Goal: Contribute content: Contribute content

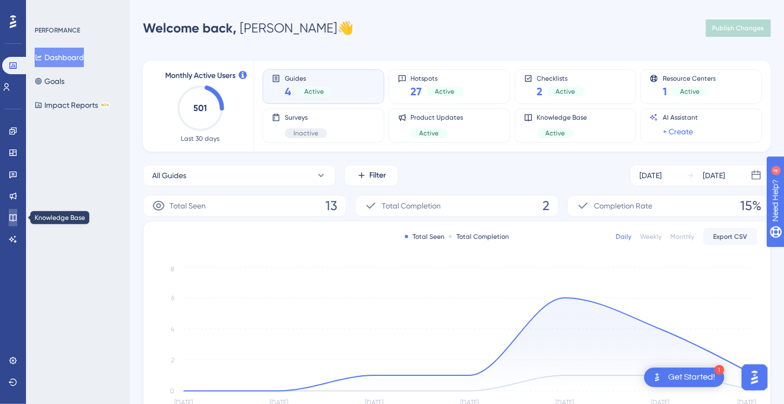
click at [14, 213] on icon at bounding box center [13, 217] width 9 height 9
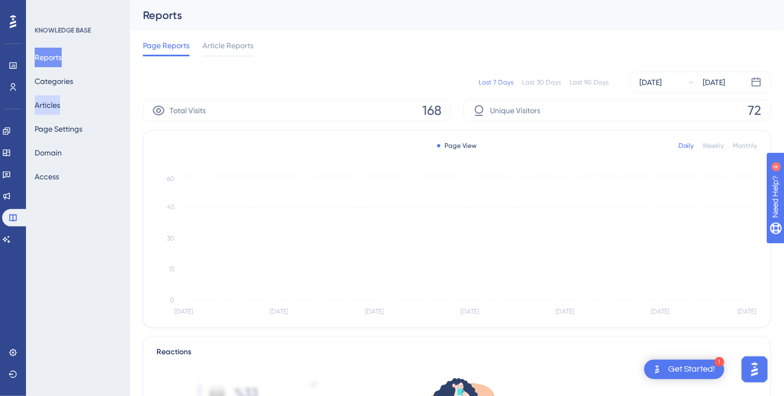
click at [47, 106] on button "Articles" at bounding box center [47, 105] width 25 height 20
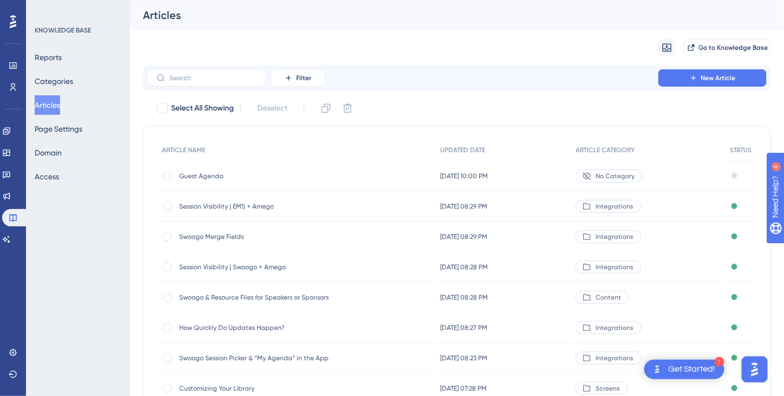
click at [60, 106] on button "Articles" at bounding box center [47, 105] width 25 height 20
click at [207, 176] on span "Guest Agenda" at bounding box center [265, 176] width 173 height 9
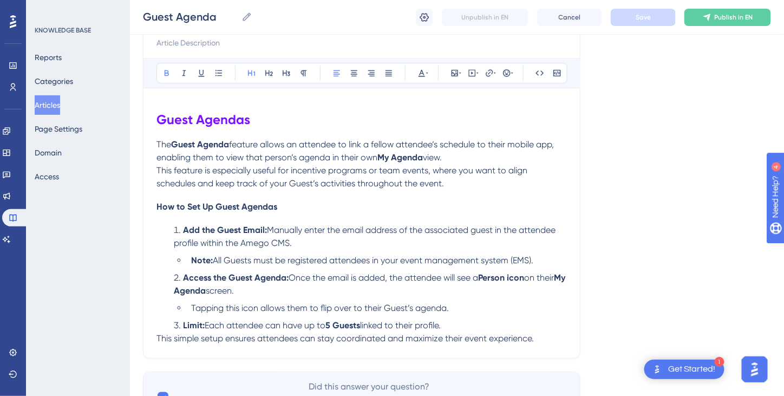
scroll to position [179, 0]
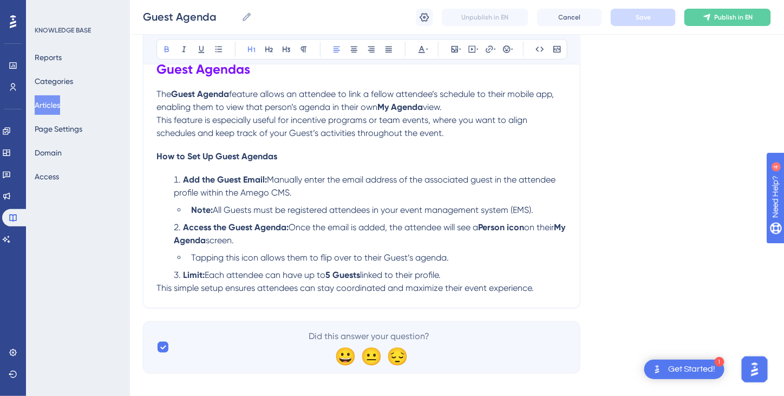
click at [470, 139] on div "Guest Agendas The Guest Agenda feature allows an attendee to link a fellow atte…" at bounding box center [362, 173] width 411 height 244
click at [452, 135] on p "This feature is especially useful for incentive programs or team events, where …" at bounding box center [362, 127] width 411 height 26
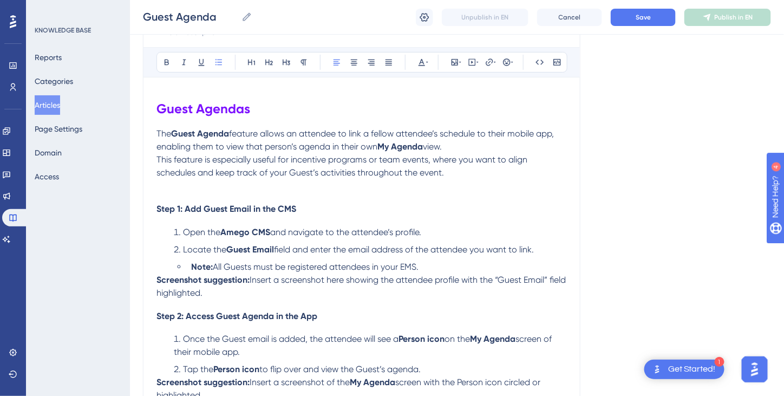
scroll to position [138, 0]
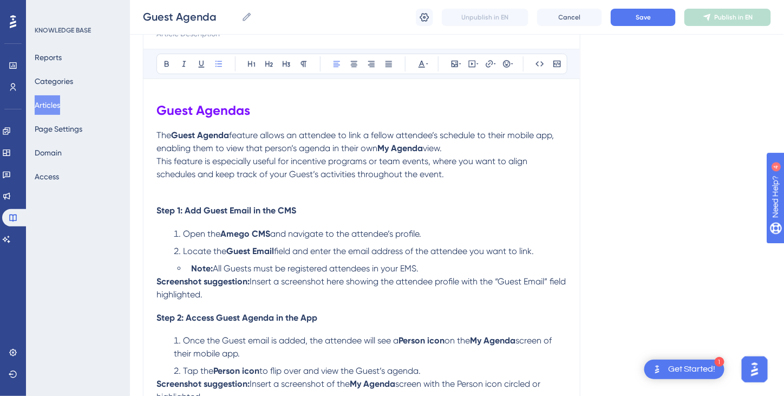
click at [155, 207] on div "Guest Agenda Bold Italic Underline Bullet Point Heading 1 Heading 2 Heading 3 N…" at bounding box center [362, 373] width 438 height 781
click at [157, 210] on span "Step 1: Add Guest Email in the CMS" at bounding box center [227, 210] width 140 height 10
click at [458, 173] on p "This feature is especially useful for incentive programs or team events, where …" at bounding box center [362, 168] width 411 height 26
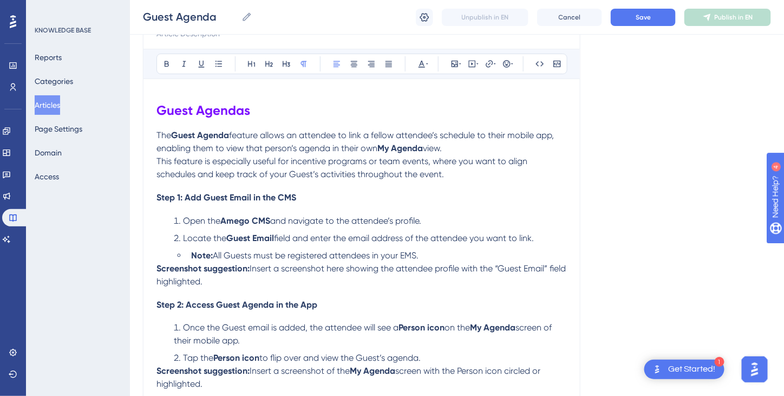
drag, startPoint x: 229, startPoint y: 280, endPoint x: 147, endPoint y: 269, distance: 83.1
click at [147, 269] on div "Guest Agenda Bold Italic Underline Bullet Point Heading 1 Heading 2 Heading 3 N…" at bounding box center [362, 367] width 438 height 768
click at [443, 255] on li "Note: All Guests must be registered attendees in your EMS." at bounding box center [377, 255] width 380 height 13
drag, startPoint x: 235, startPoint y: 281, endPoint x: 156, endPoint y: 262, distance: 80.9
click at [156, 262] on div "Guest Agenda Bold Italic Underline Bullet Point Heading 1 Heading 2 Heading 3 N…" at bounding box center [362, 367] width 438 height 768
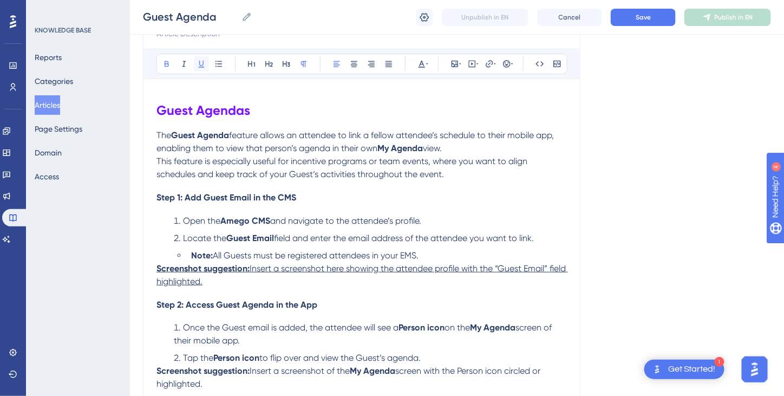
click at [206, 66] on button at bounding box center [201, 63] width 15 height 15
click at [440, 252] on li "Note: All Guests must be registered attendees in your EMS." at bounding box center [377, 255] width 380 height 13
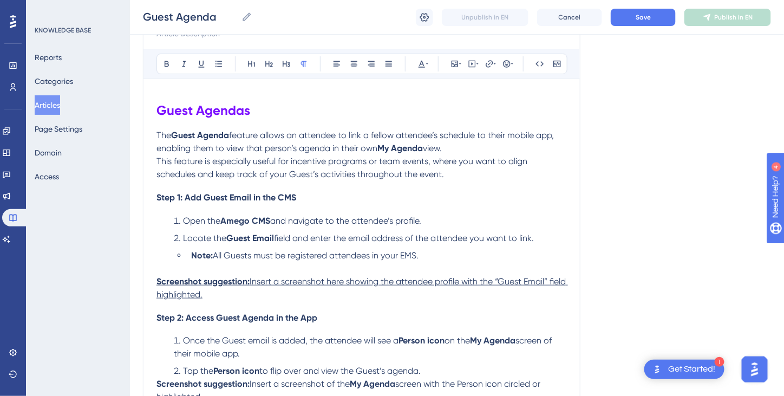
click at [341, 218] on span "and navigate to the attendee’s profile." at bounding box center [345, 221] width 151 height 10
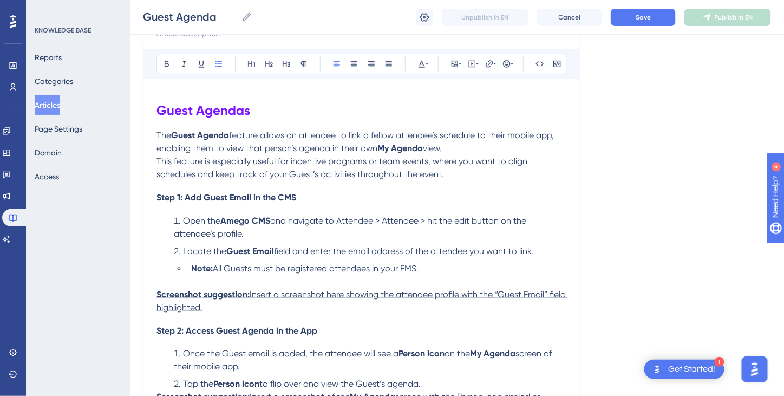
click at [259, 232] on li "Open the Amego CMS and navigate to Attendee > Attendee > hit the edit button on…" at bounding box center [369, 228] width 398 height 26
click at [275, 234] on span "and navigate to Attendee > Attendee > hit the edit button on the attendee’s pro…" at bounding box center [351, 227] width 355 height 23
click at [288, 230] on span "and navigate to Attendee > Attendee > hit the edit button on the attendee’s pro…" at bounding box center [351, 227] width 355 height 23
click at [377, 232] on li "Open the Amego CMS and navigate to Attendee > Attendee > hit the edit button on…" at bounding box center [369, 228] width 398 height 26
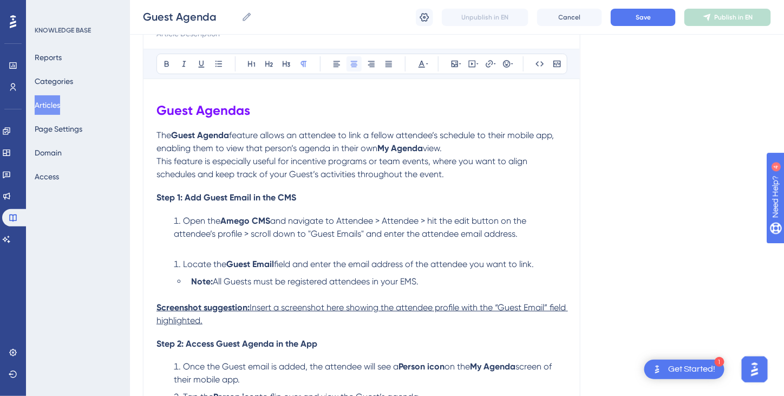
click at [357, 63] on icon at bounding box center [354, 64] width 9 height 9
click at [455, 60] on icon at bounding box center [455, 64] width 9 height 9
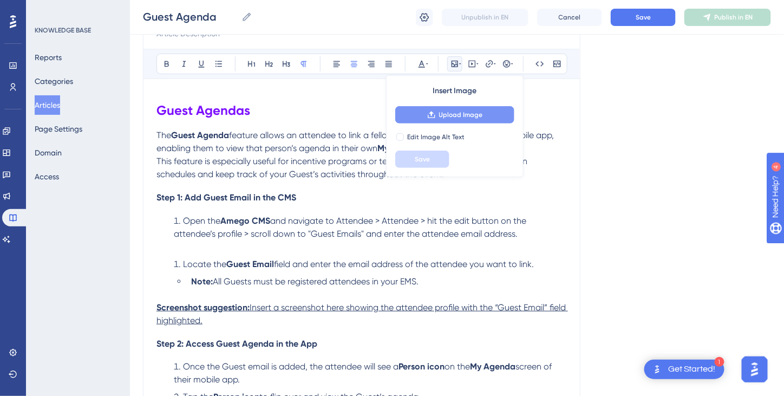
click at [467, 114] on span "Upload Image" at bounding box center [461, 115] width 44 height 9
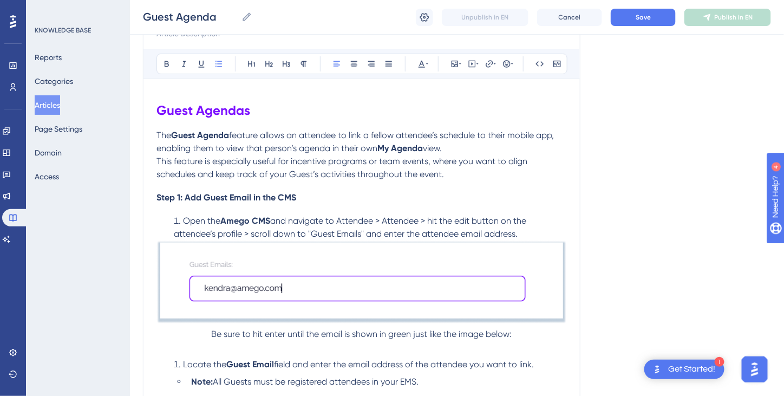
drag, startPoint x: 172, startPoint y: 218, endPoint x: 550, endPoint y: 238, distance: 378.1
click at [551, 238] on li "Open the Amego CMS and navigate to Attendee > Attendee > hit the edit button on…" at bounding box center [369, 228] width 398 height 26
copy li "Open the Amego CMS and navigate to Attendee > Attendee > hit the edit button on…"
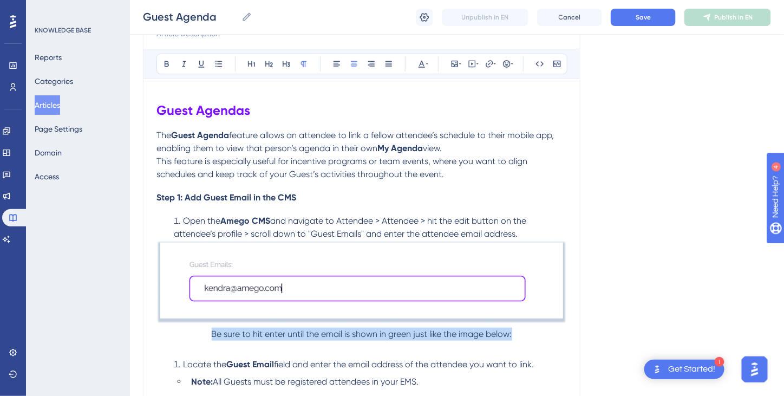
drag, startPoint x: 212, startPoint y: 330, endPoint x: 527, endPoint y: 332, distance: 314.7
click at [527, 332] on p "Be sure to hit enter until the email is shown in green just like the image belo…" at bounding box center [362, 341] width 411 height 26
copy span "Be sure to hit enter until the email is shown in green just like the image belo…"
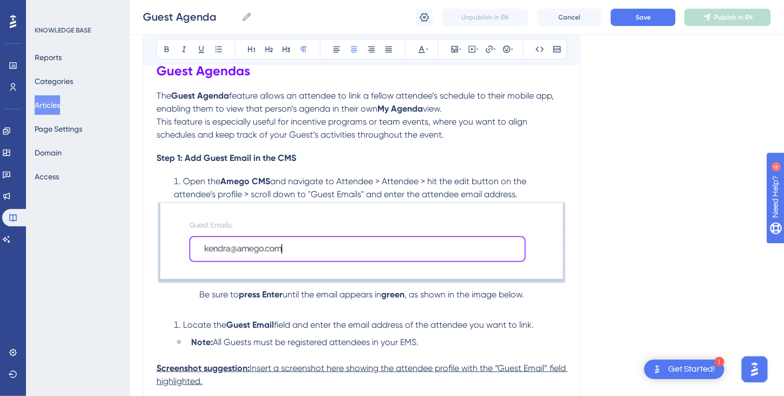
scroll to position [192, 0]
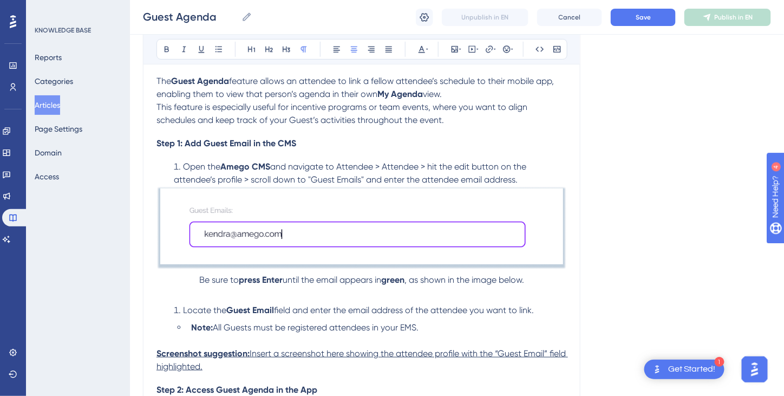
click at [508, 211] on img at bounding box center [362, 228] width 411 height 84
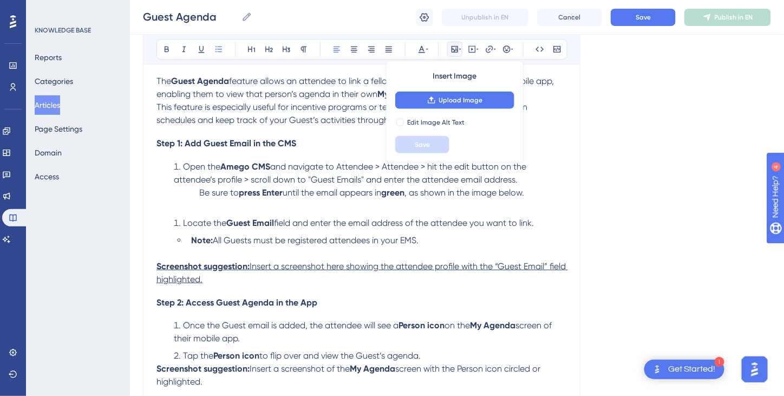
drag, startPoint x: 183, startPoint y: 161, endPoint x: 507, endPoint y: 231, distance: 331.4
click at [507, 231] on div "Guest Agendas The Guest Agenda feature allows an attendee to link a fellow atte…" at bounding box center [362, 387] width 411 height 698
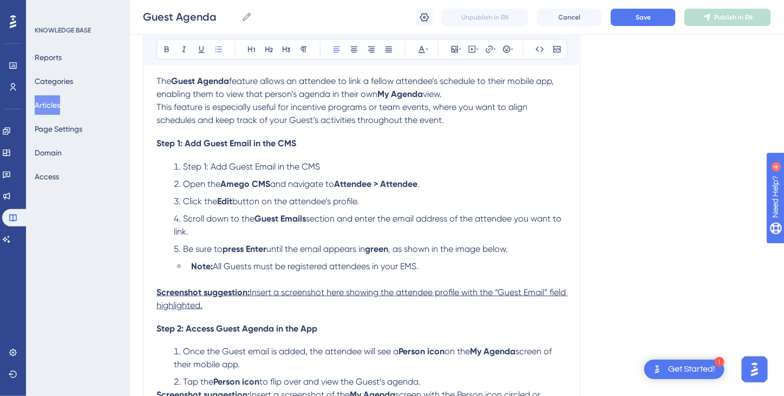
click at [220, 229] on li "Scroll down to the Guest Emails section and enter the email address of the atte…" at bounding box center [369, 225] width 398 height 26
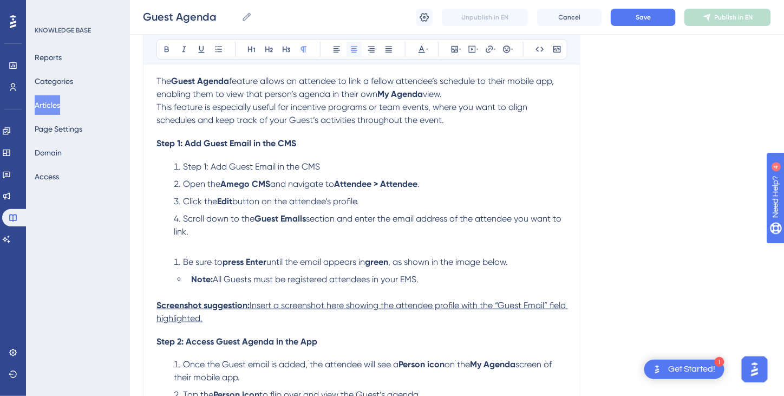
click at [354, 48] on icon at bounding box center [354, 50] width 7 height 6
click at [456, 47] on icon at bounding box center [455, 49] width 9 height 9
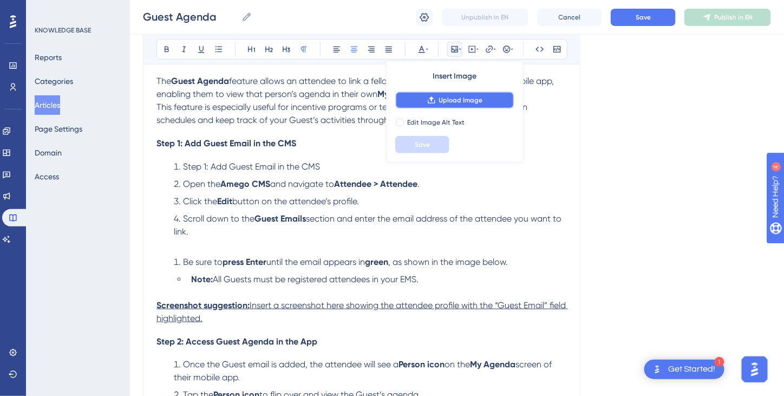
click at [453, 99] on span "Upload Image" at bounding box center [461, 100] width 44 height 9
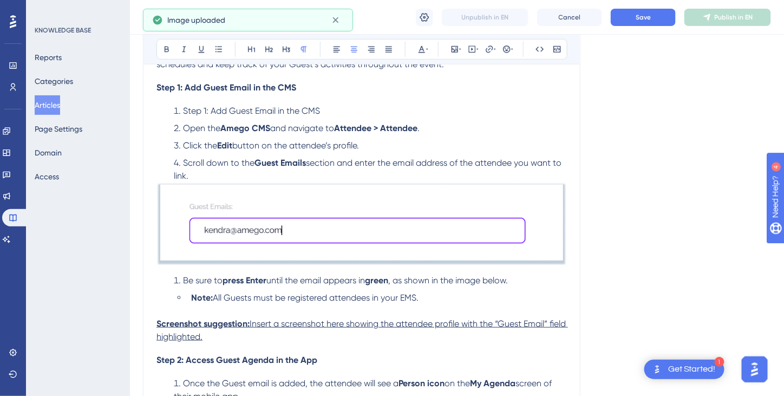
scroll to position [301, 0]
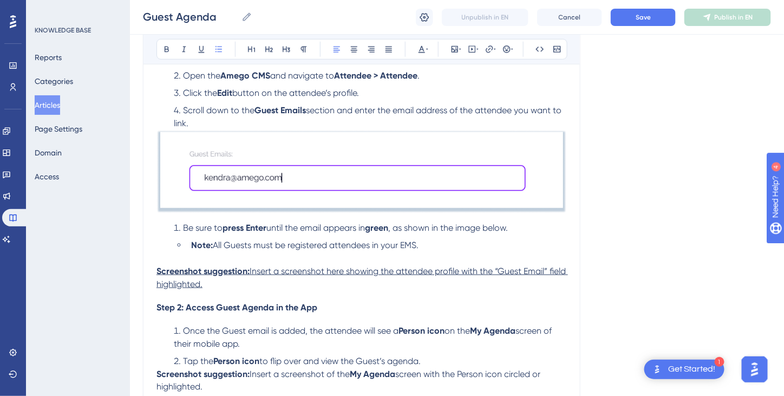
click at [525, 225] on li "Be sure to press Enter until the email appears in green , as shown in the image…" at bounding box center [369, 228] width 398 height 13
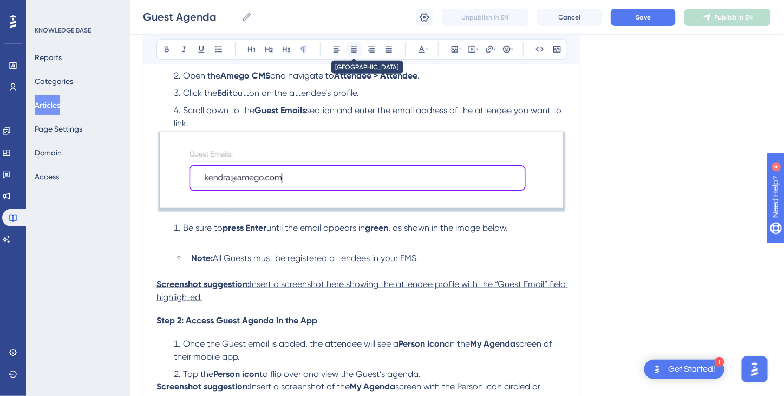
click at [356, 47] on icon at bounding box center [354, 49] width 9 height 9
click at [456, 50] on icon at bounding box center [455, 49] width 9 height 9
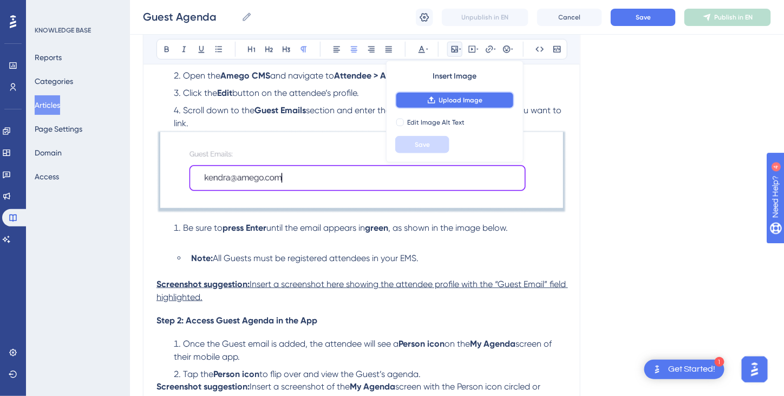
click at [445, 100] on span "Upload Image" at bounding box center [461, 100] width 44 height 9
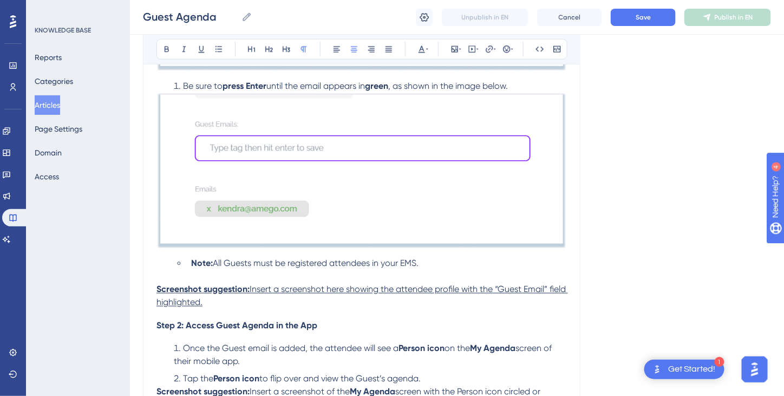
scroll to position [463, 0]
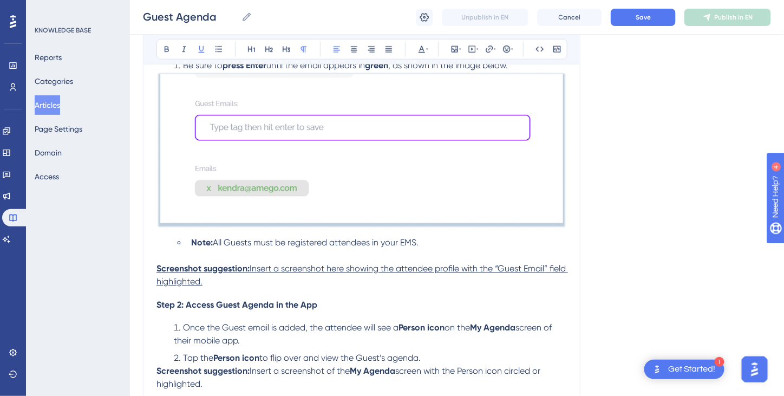
drag, startPoint x: 242, startPoint y: 278, endPoint x: 144, endPoint y: 268, distance: 98.6
click at [144, 268] on div "Guest Agenda Bold Italic Underline Bullet Point Heading 1 Heading 2 Heading 3 N…" at bounding box center [362, 205] width 438 height 1094
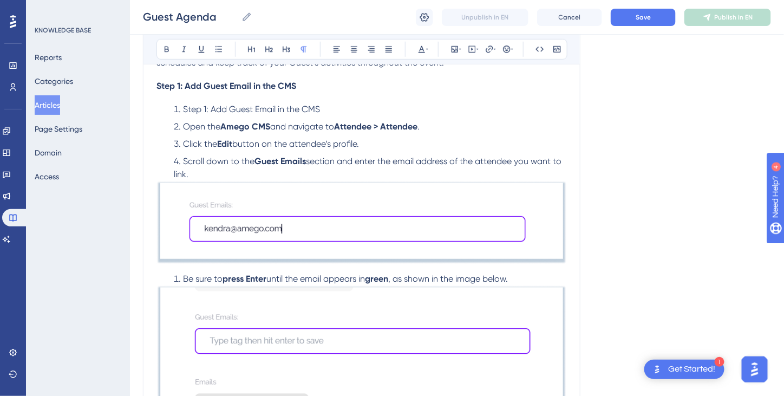
scroll to position [246, 0]
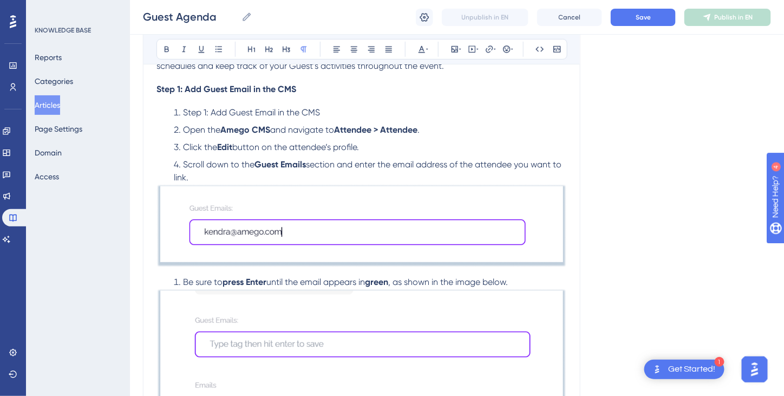
click at [182, 277] on li "Be sure to press Enter until the email appears in green , as shown in the image…" at bounding box center [369, 282] width 398 height 13
click at [176, 282] on li "Be sure to press Enter until the email appears in green , as shown in the image…" at bounding box center [369, 282] width 398 height 13
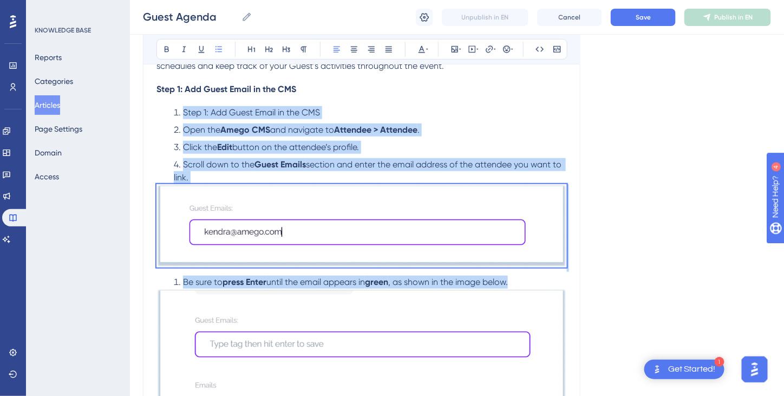
drag, startPoint x: 183, startPoint y: 109, endPoint x: 527, endPoint y: 284, distance: 385.9
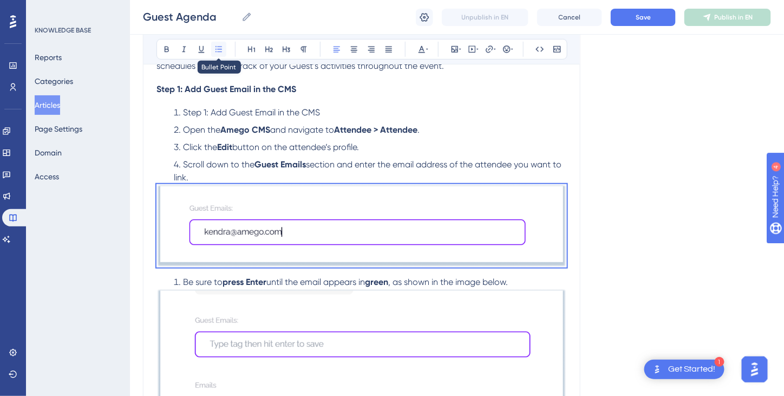
click at [219, 48] on icon at bounding box center [219, 49] width 7 height 6
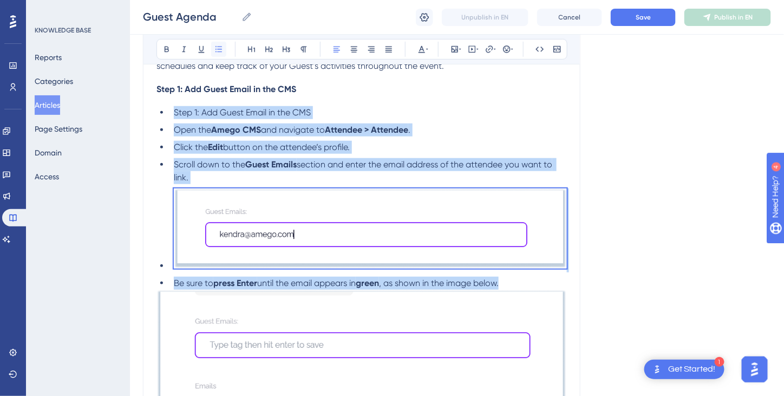
click at [219, 48] on icon at bounding box center [219, 49] width 7 height 6
click at [168, 260] on ul "Step 1: Add Guest Email in the CMS Open the Amego CMS and navigate to Attendee …" at bounding box center [362, 198] width 411 height 184
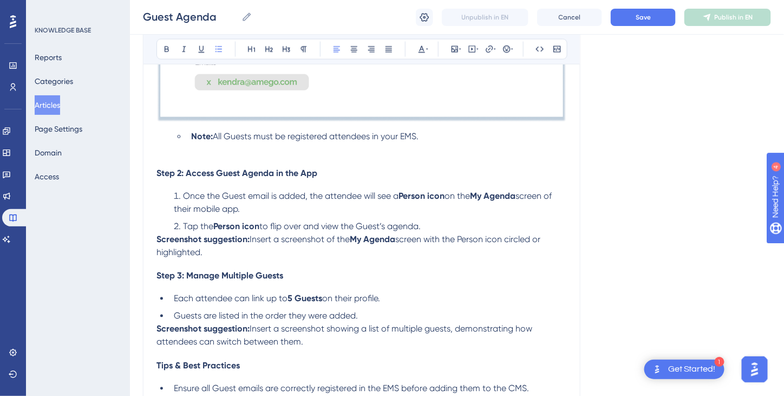
scroll to position [572, 0]
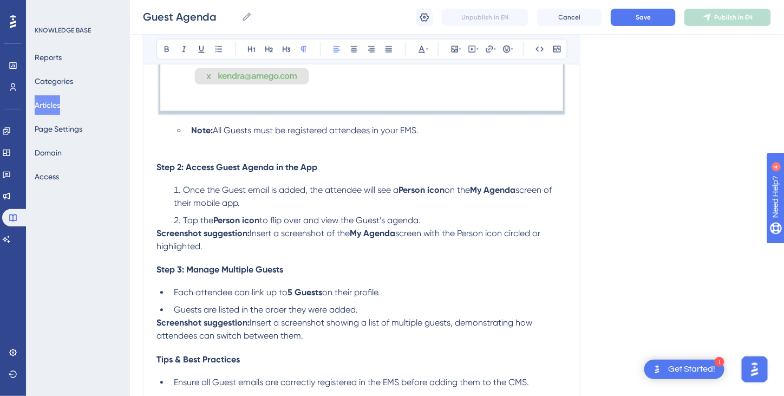
drag, startPoint x: 214, startPoint y: 245, endPoint x: 148, endPoint y: 236, distance: 66.7
click at [148, 236] on div "Guest Agenda Bold Italic Underline Bullet Point Heading 1 Heading 2 Heading 3 N…" at bounding box center [362, 82] width 438 height 1064
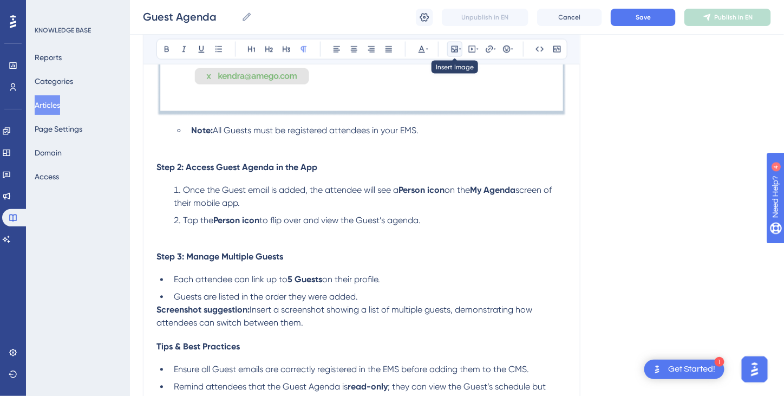
click at [456, 48] on icon at bounding box center [455, 49] width 7 height 7
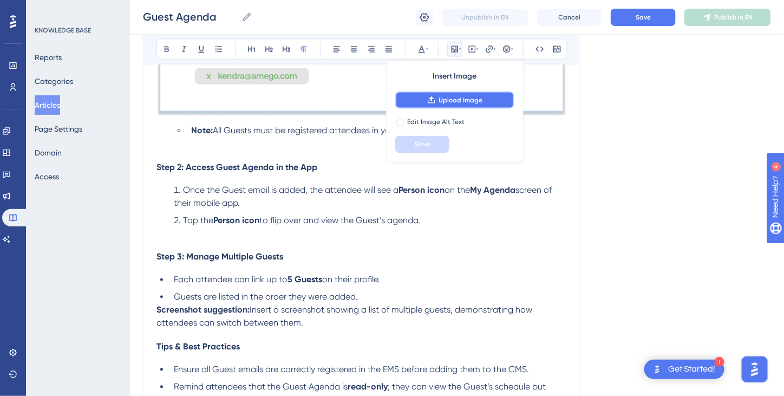
click at [459, 98] on span "Upload Image" at bounding box center [461, 100] width 44 height 9
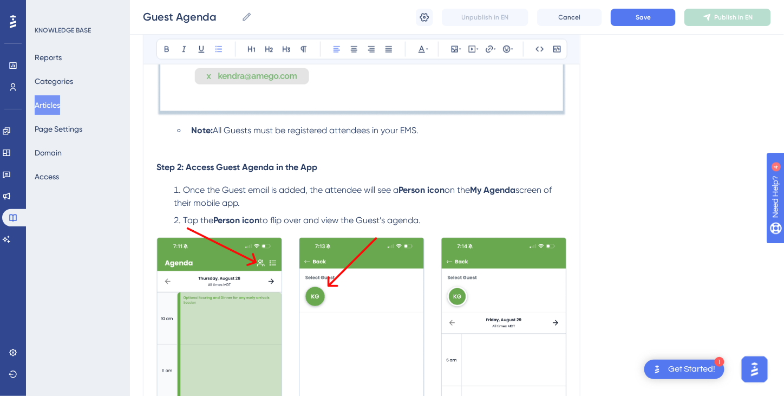
drag, startPoint x: 185, startPoint y: 187, endPoint x: 469, endPoint y: 211, distance: 285.4
click at [469, 211] on ol "Once the Guest email is added, the attendee will see a Person icon on the My Ag…" at bounding box center [362, 205] width 411 height 43
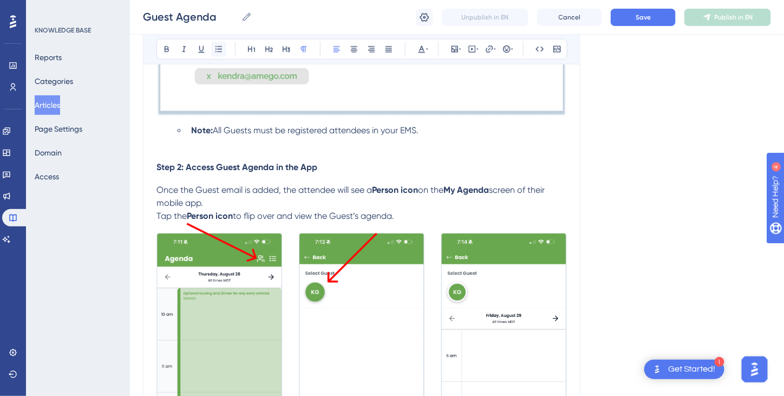
click at [220, 47] on icon at bounding box center [219, 49] width 9 height 9
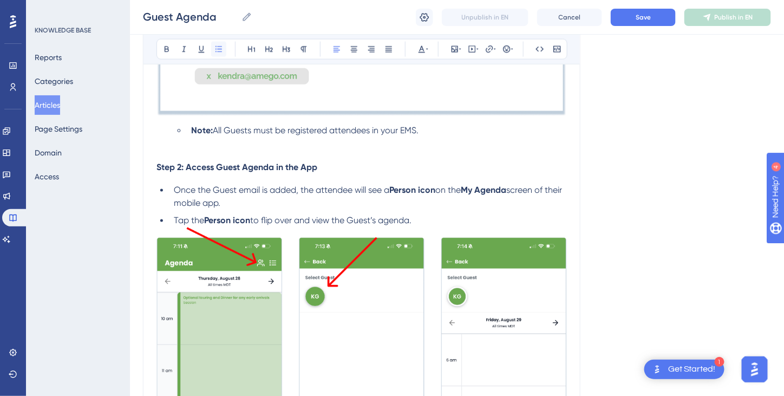
click at [220, 47] on icon at bounding box center [219, 49] width 9 height 9
click at [476, 215] on li "Tap the Person icon to flip over and view the Guest’s agenda." at bounding box center [369, 221] width 398 height 13
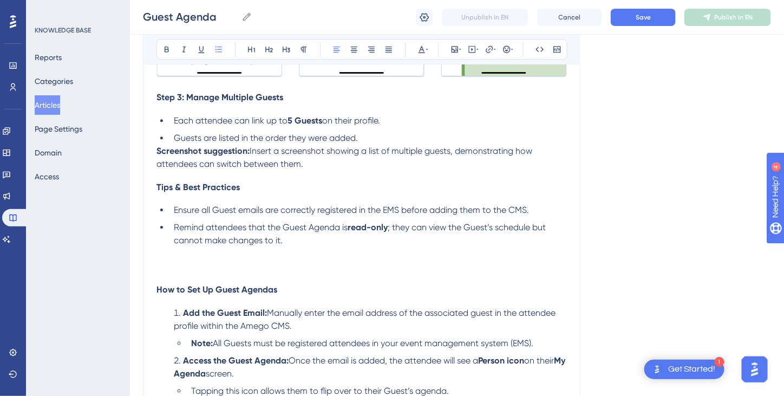
scroll to position [1005, 0]
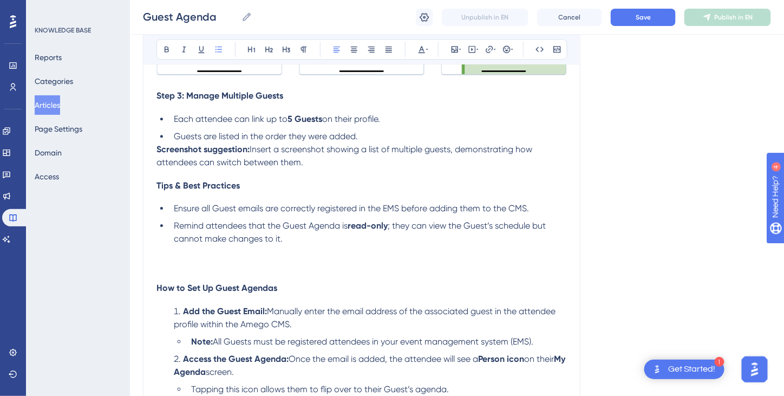
click at [404, 116] on li "Each attendee can link up to 5 Guests on their profile." at bounding box center [369, 119] width 398 height 13
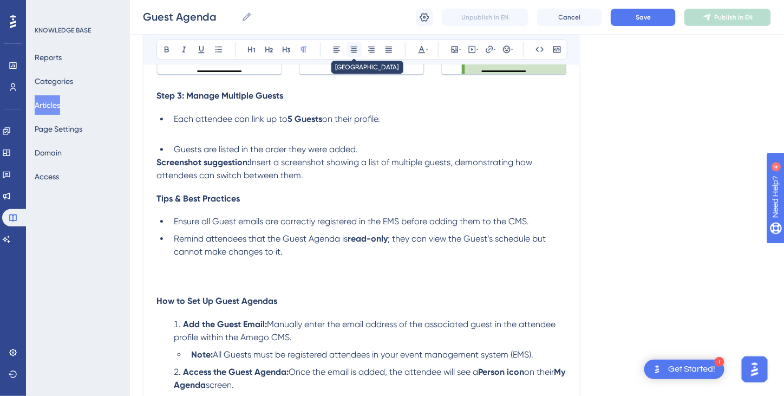
click at [357, 45] on icon at bounding box center [354, 49] width 9 height 9
click at [458, 46] on icon at bounding box center [455, 49] width 9 height 9
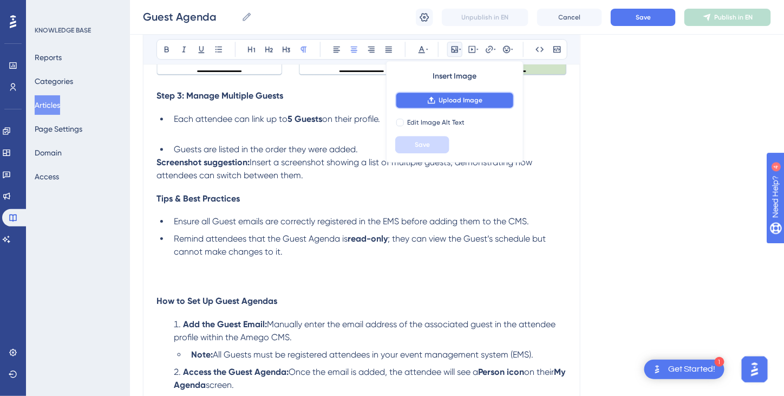
click at [455, 99] on span "Upload Image" at bounding box center [461, 100] width 44 height 9
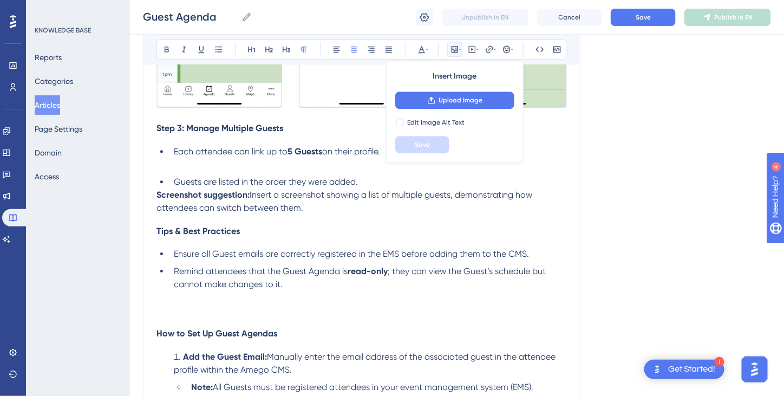
scroll to position [951, 0]
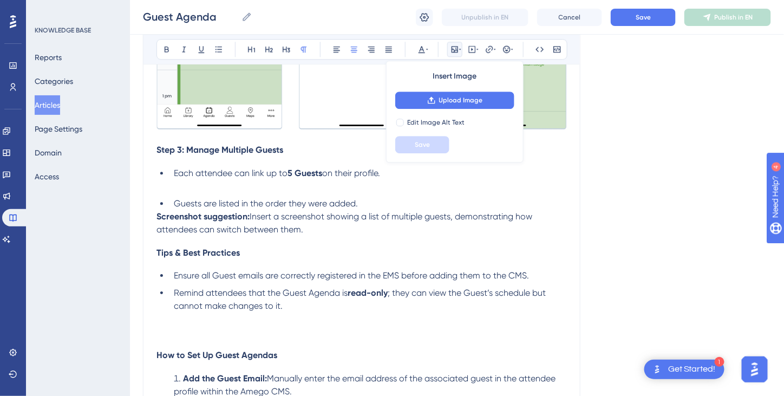
click at [184, 187] on p at bounding box center [362, 186] width 411 height 13
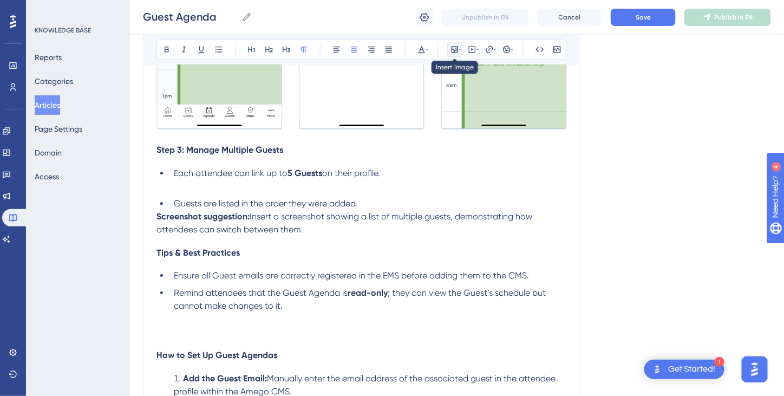
click at [457, 48] on icon at bounding box center [455, 49] width 9 height 9
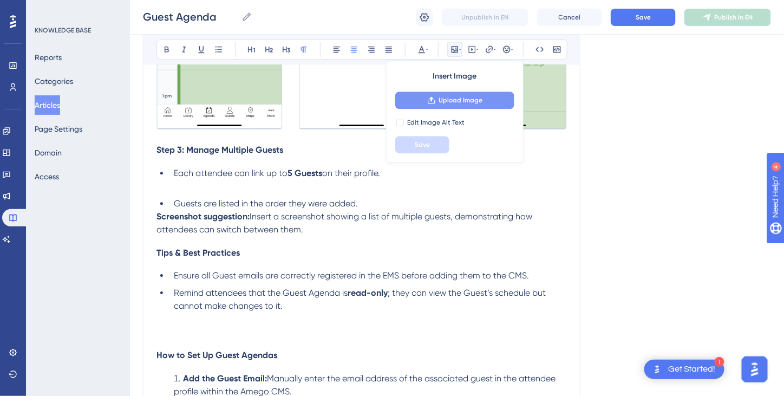
click at [454, 102] on span "Upload Image" at bounding box center [461, 100] width 44 height 9
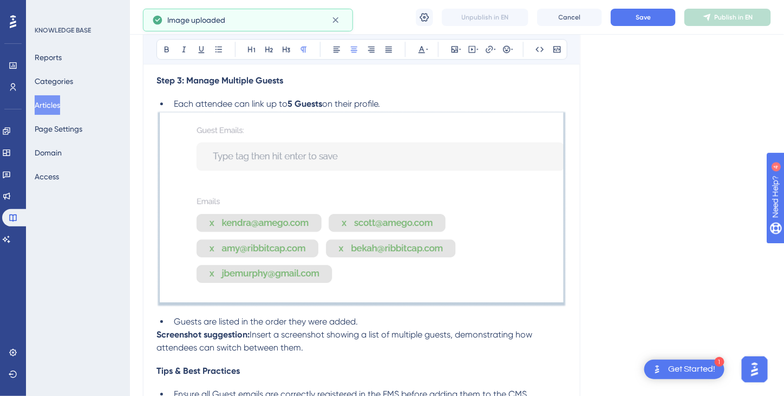
scroll to position [1113, 0]
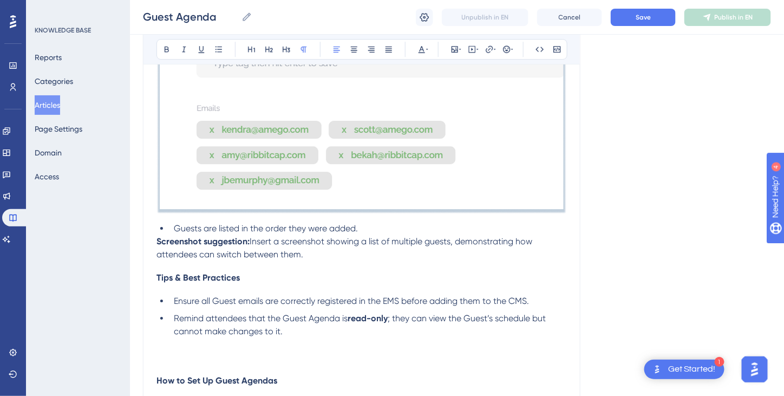
drag, startPoint x: 318, startPoint y: 252, endPoint x: 147, endPoint y: 236, distance: 172.0
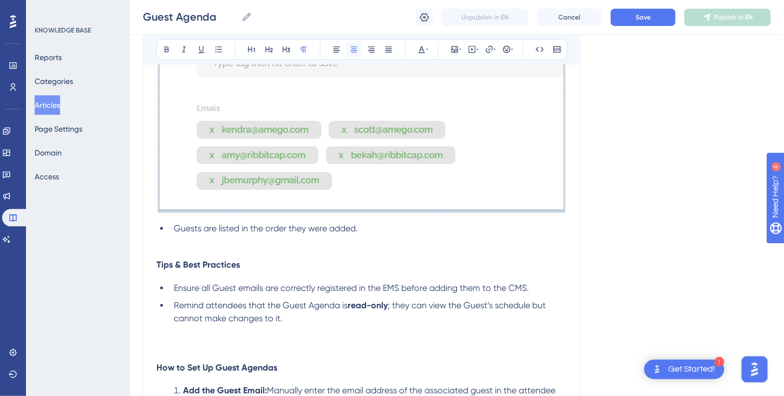
click at [356, 51] on icon at bounding box center [354, 49] width 9 height 9
click at [455, 49] on icon at bounding box center [455, 49] width 9 height 9
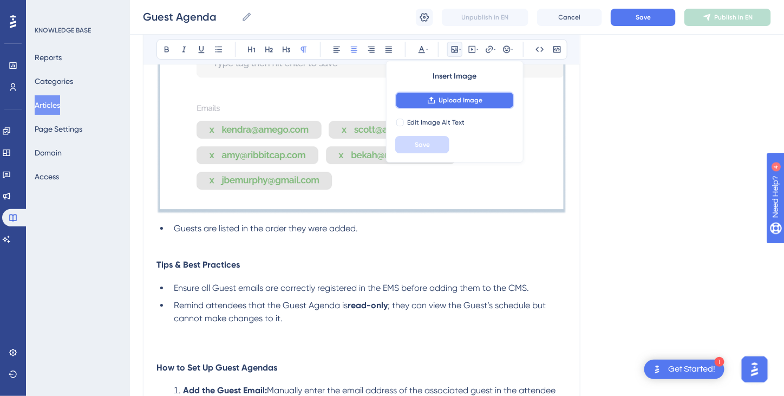
click at [449, 102] on span "Upload Image" at bounding box center [461, 100] width 44 height 9
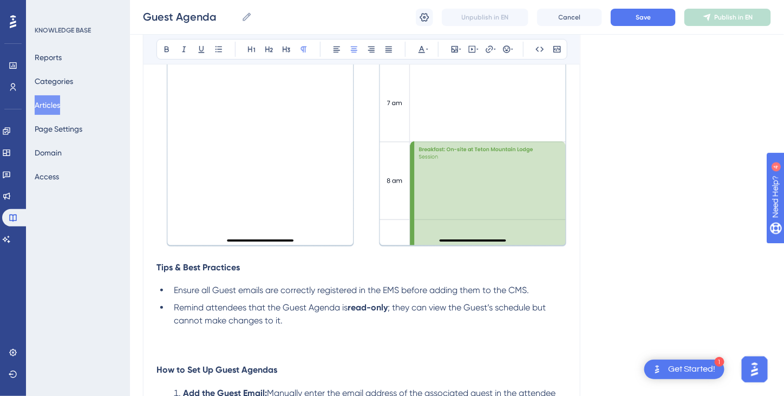
scroll to position [1492, 0]
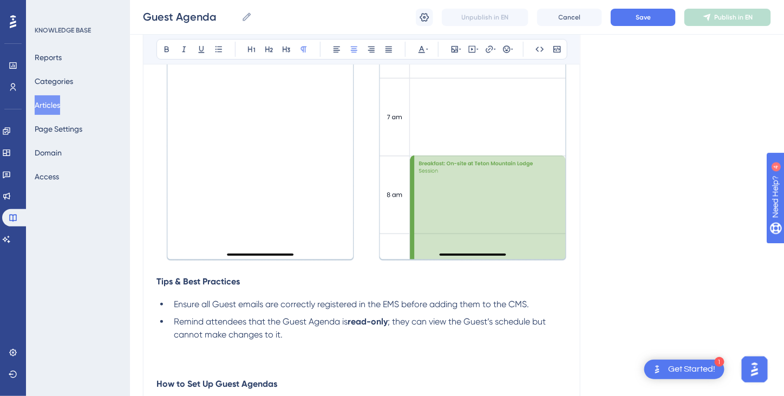
click at [527, 199] on img at bounding box center [362, 58] width 411 height 405
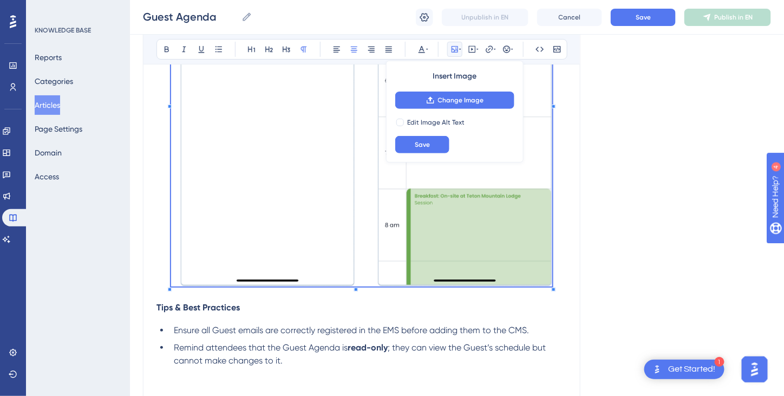
scroll to position [1601, 0]
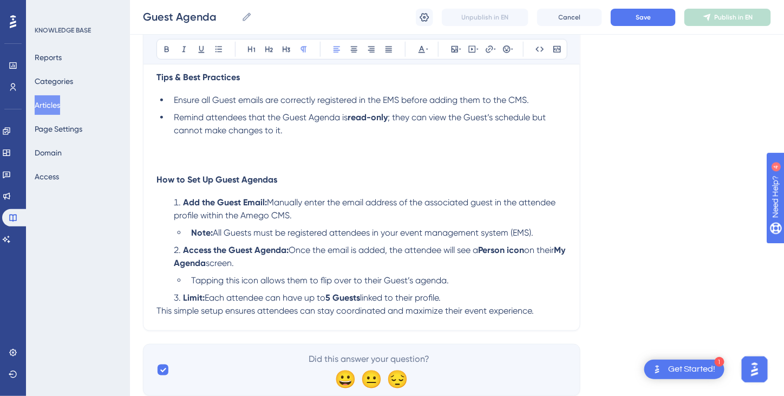
scroll to position [1700, 0]
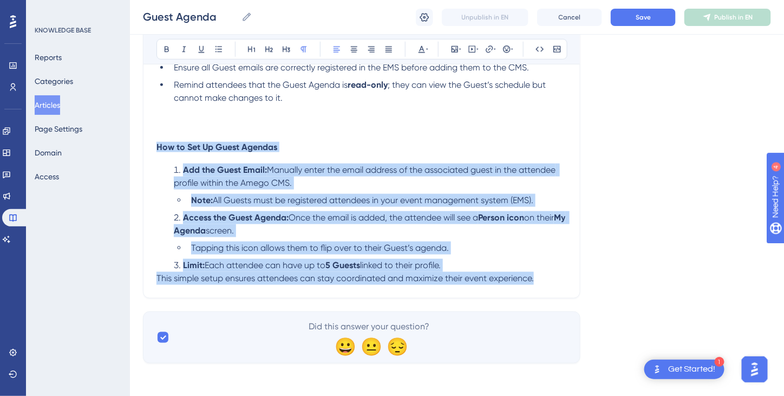
drag, startPoint x: 544, startPoint y: 271, endPoint x: 126, endPoint y: 133, distance: 439.9
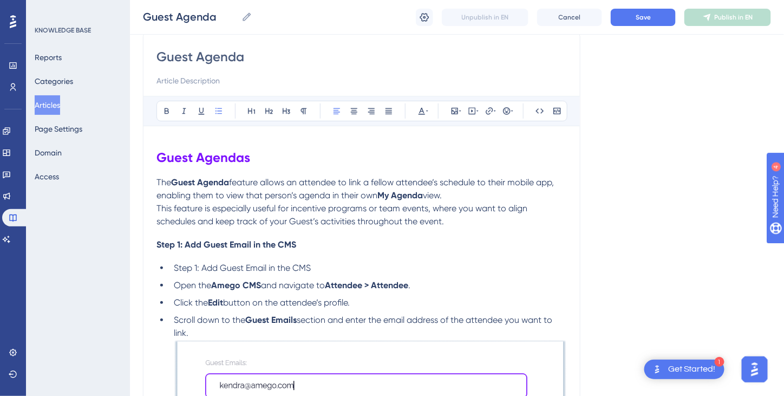
scroll to position [111, 0]
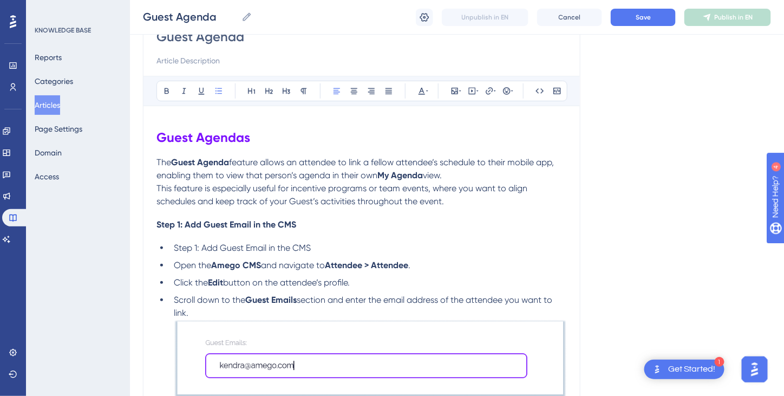
drag, startPoint x: 155, startPoint y: 222, endPoint x: 174, endPoint y: 225, distance: 19.8
drag, startPoint x: 158, startPoint y: 219, endPoint x: 309, endPoint y: 219, distance: 151.1
click at [309, 219] on h4 "Step 1: Add Guest Email in the CMS" at bounding box center [362, 224] width 411 height 10
click at [420, 92] on icon at bounding box center [422, 91] width 9 height 9
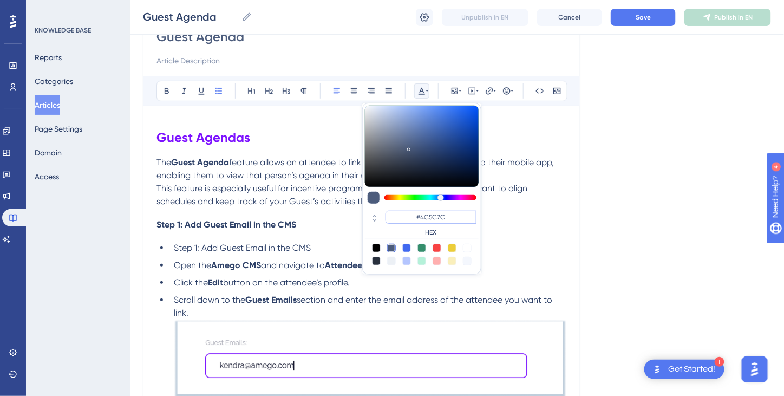
click at [428, 212] on input "#4C5C7C" at bounding box center [431, 217] width 91 height 13
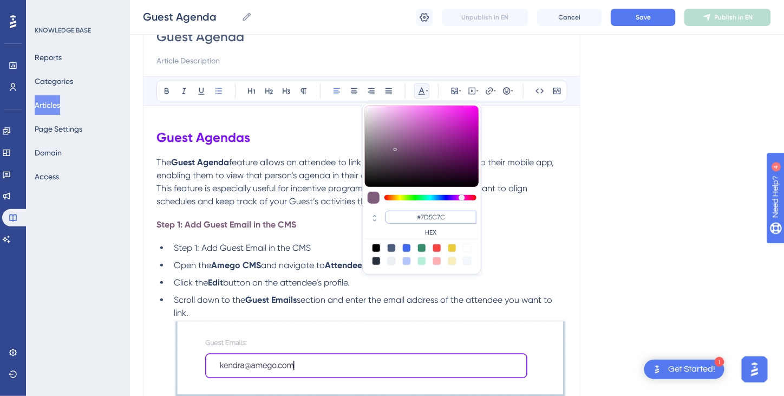
click at [438, 214] on input "#7D5C7C" at bounding box center [431, 217] width 91 height 13
click at [459, 216] on input "#7D127C" at bounding box center [431, 217] width 91 height 13
type input "#7D12FF"
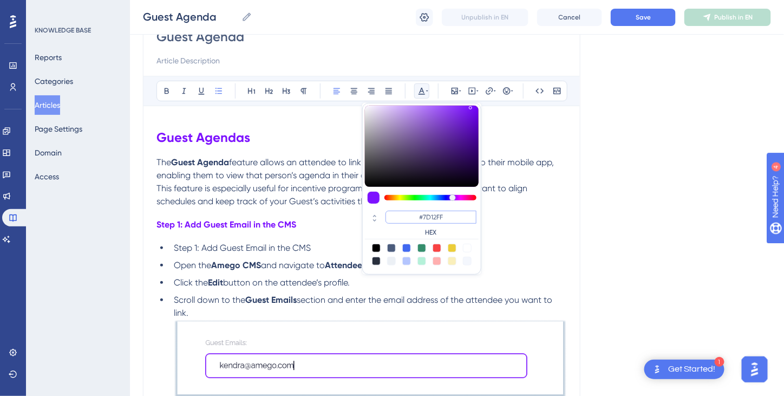
drag, startPoint x: 454, startPoint y: 215, endPoint x: 385, endPoint y: 215, distance: 68.8
click at [386, 215] on input "#7D12FF" at bounding box center [431, 217] width 91 height 13
click at [519, 254] on ul "Step 1: Add Guest Email in the CMS Open the Amego CMS and navigate to Attendee …" at bounding box center [362, 331] width 411 height 179
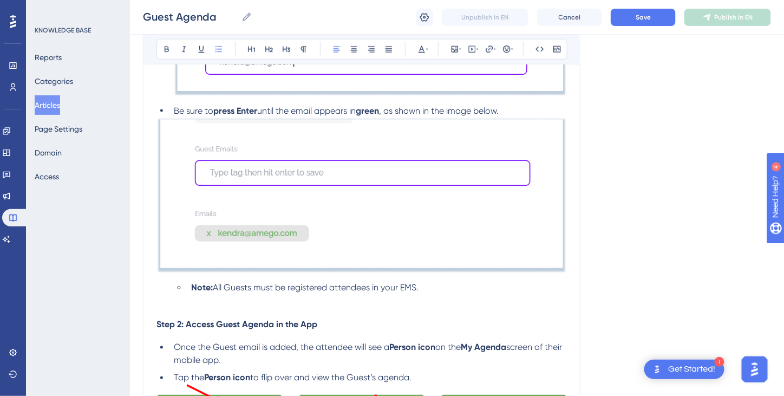
scroll to position [436, 0]
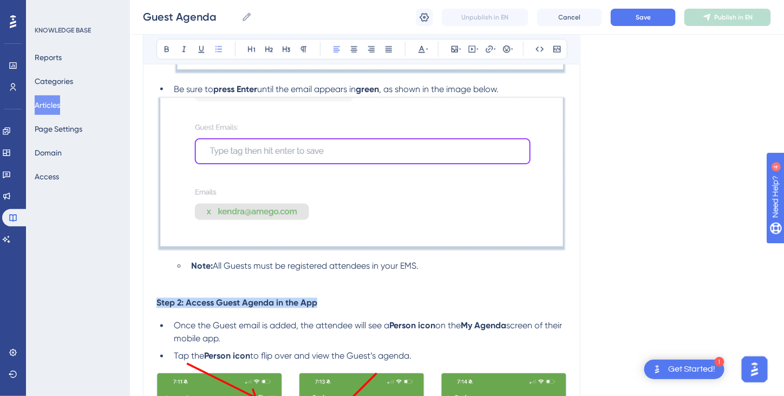
drag, startPoint x: 329, startPoint y: 301, endPoint x: 144, endPoint y: 306, distance: 184.8
click at [420, 45] on icon at bounding box center [422, 49] width 9 height 9
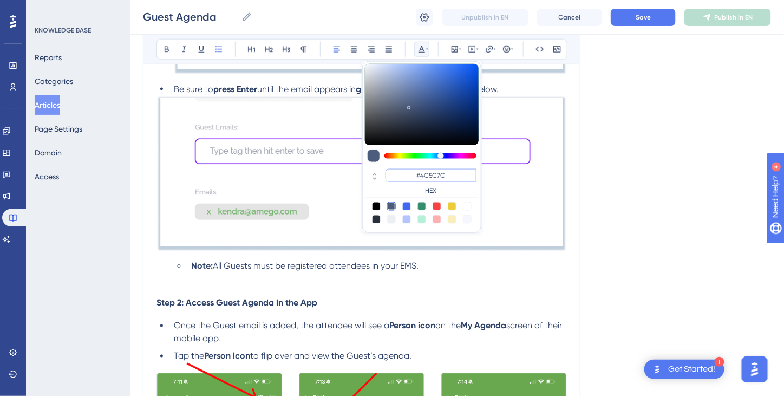
drag, startPoint x: 453, startPoint y: 173, endPoint x: 430, endPoint y: 175, distance: 23.4
click at [407, 173] on input "#4C5C7C" at bounding box center [431, 175] width 91 height 13
paste input "7D12FF"
type input "#7D12FF"
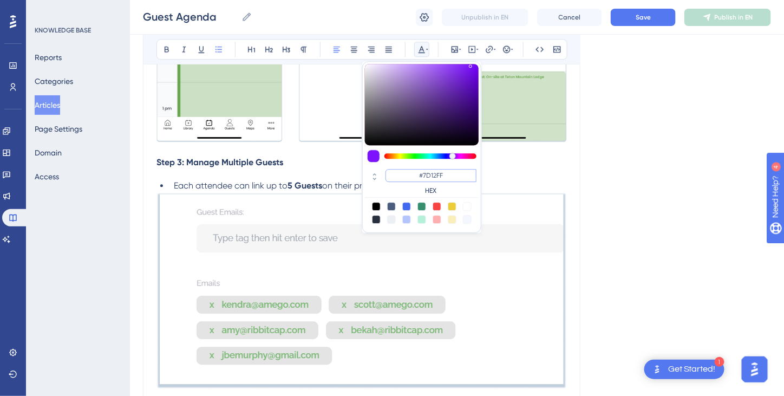
scroll to position [924, 0]
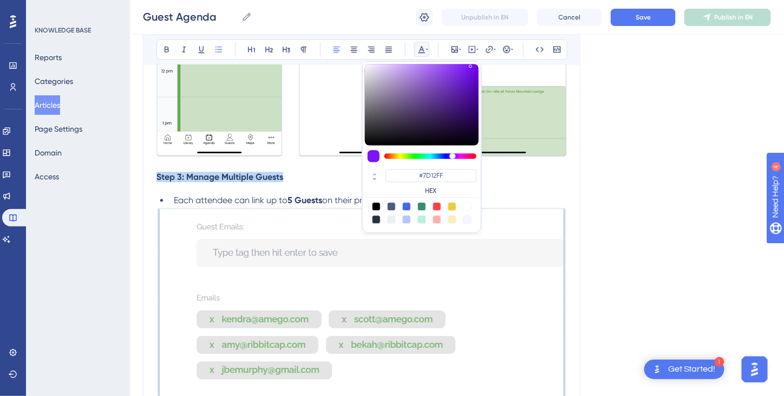
drag, startPoint x: 300, startPoint y: 180, endPoint x: 170, endPoint y: 173, distance: 129.6
click at [152, 166] on div "Guest Agenda Bold Italic Underline Bullet Point Heading 1 Heading 2 Heading 3 N…" at bounding box center [362, 46] width 438 height 1697
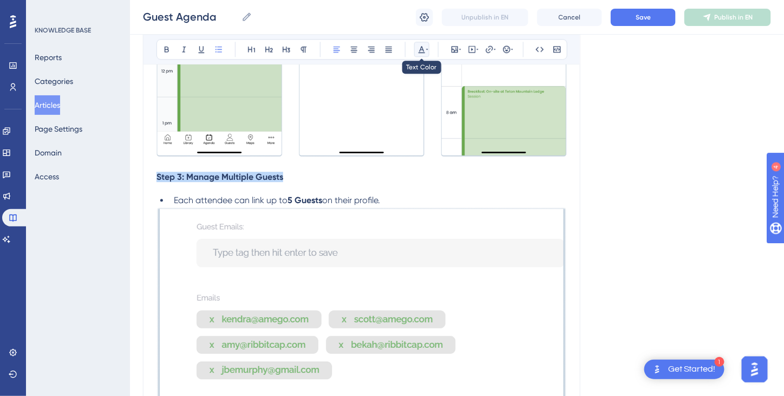
click at [420, 53] on icon at bounding box center [422, 49] width 9 height 9
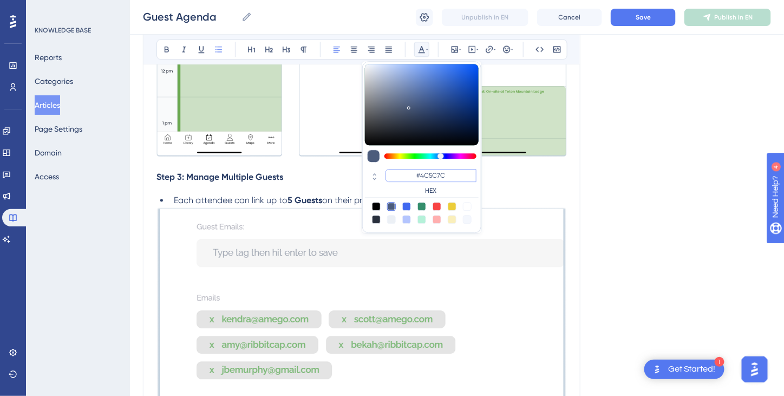
drag, startPoint x: 443, startPoint y: 175, endPoint x: 420, endPoint y: 174, distance: 22.2
click at [407, 178] on input "#4C5C7C" at bounding box center [431, 175] width 91 height 13
paste input "7D12FF"
type input "#7D12FF"
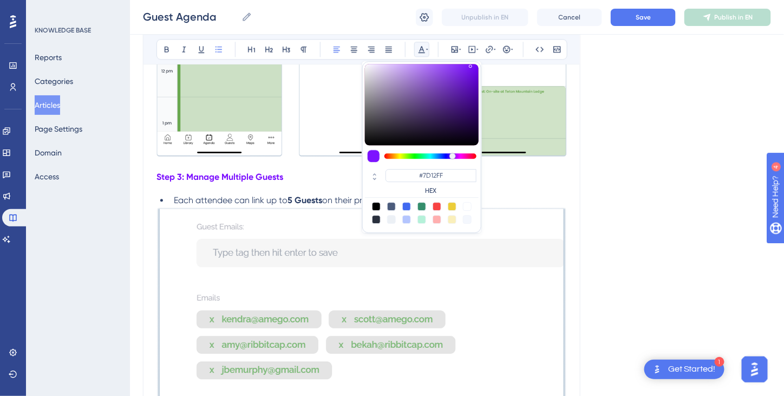
click at [529, 183] on div "Guest Agendas The Guest Agenda feature allows an attendee to link a fellow atte…" at bounding box center [362, 94] width 411 height 1575
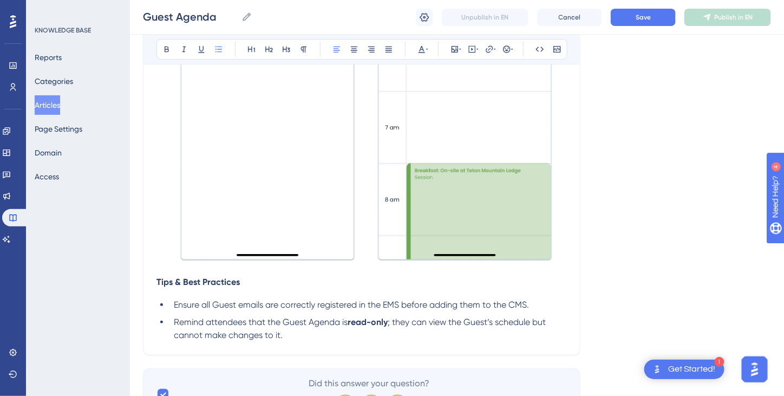
scroll to position [1520, 0]
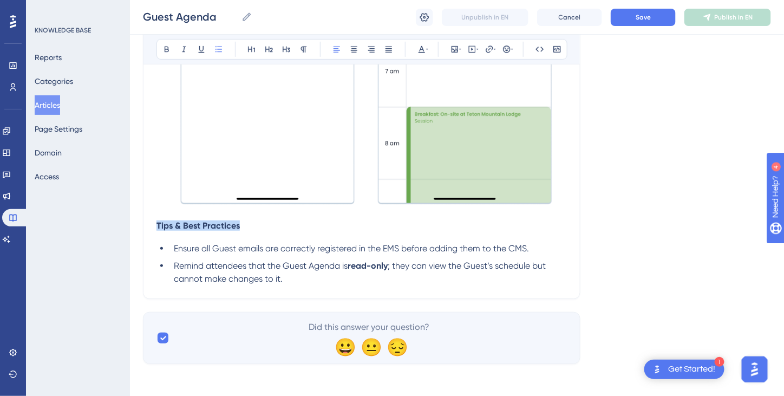
drag, startPoint x: 250, startPoint y: 223, endPoint x: 239, endPoint y: 212, distance: 15.3
click at [423, 49] on icon at bounding box center [422, 49] width 7 height 7
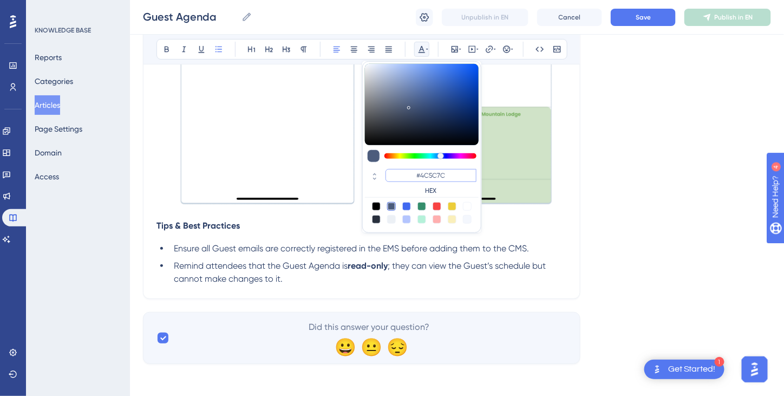
drag, startPoint x: 449, startPoint y: 173, endPoint x: 432, endPoint y: 178, distance: 18.2
click at [411, 171] on input "#4C5C7C" at bounding box center [431, 175] width 91 height 13
paste input "7D12FF"
type input "#7D12FF"
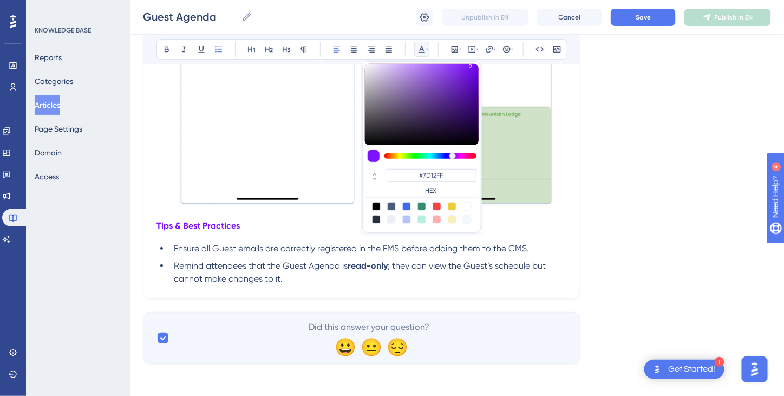
click at [511, 225] on h4 "Tips & Best Practices" at bounding box center [362, 225] width 411 height 10
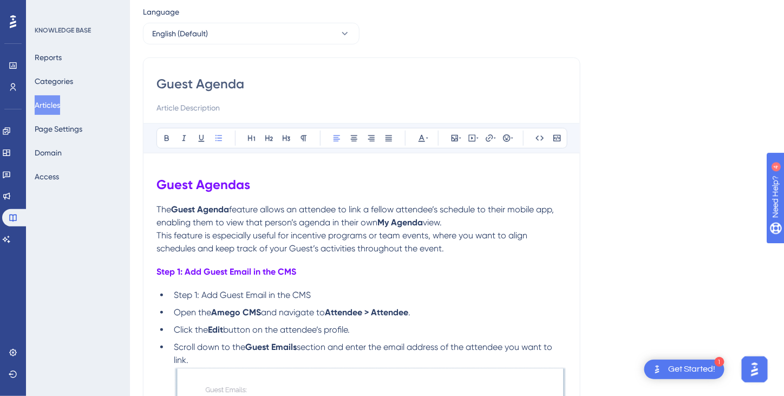
scroll to position [0, 0]
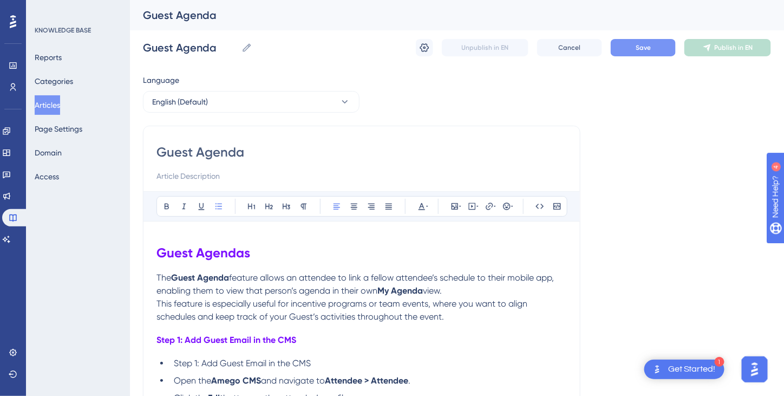
click at [635, 46] on button "Save" at bounding box center [643, 47] width 65 height 17
click at [427, 47] on icon at bounding box center [424, 47] width 11 height 11
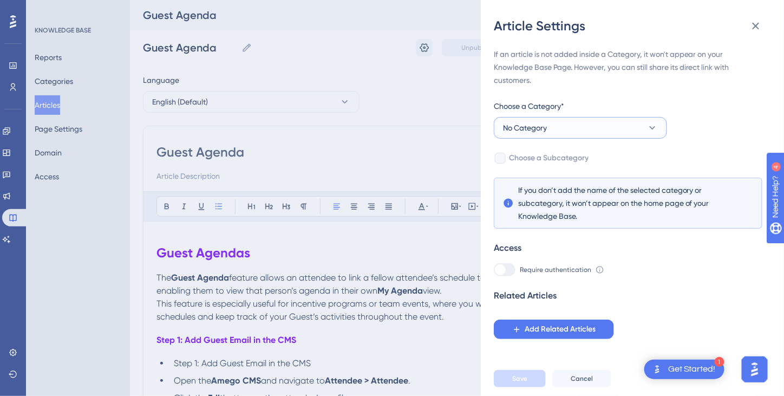
click at [547, 127] on span "No Category" at bounding box center [525, 127] width 44 height 13
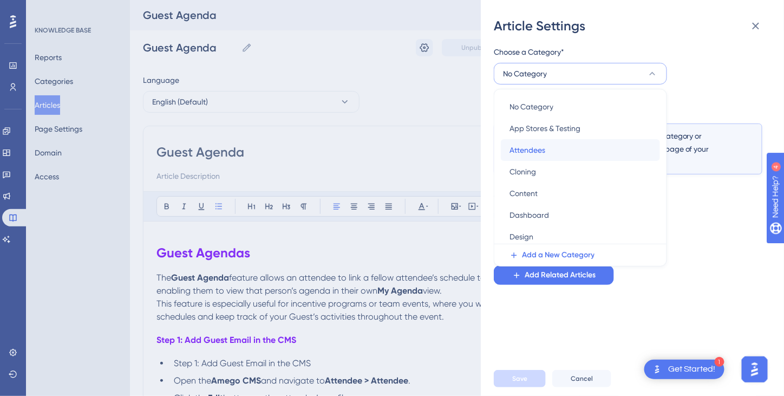
click at [537, 153] on span "Attendees" at bounding box center [528, 150] width 36 height 13
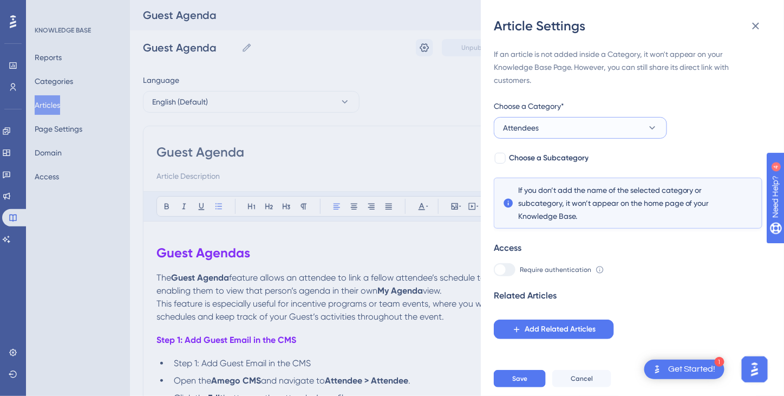
click at [652, 131] on icon at bounding box center [652, 127] width 11 height 11
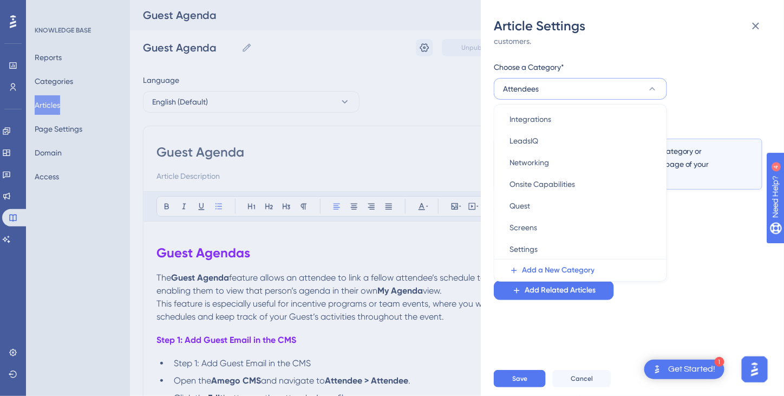
scroll to position [54, 0]
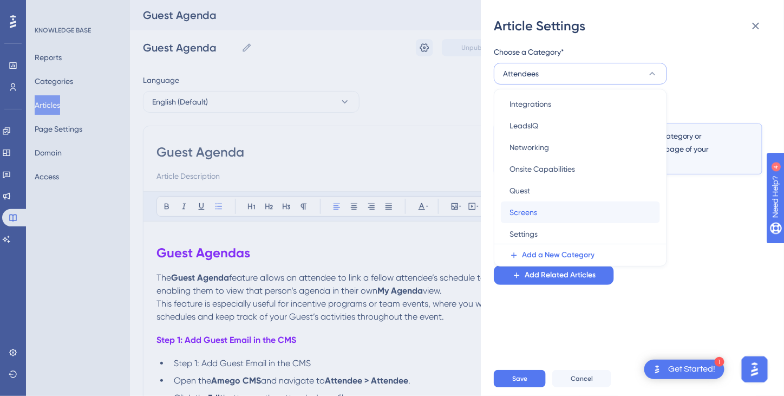
click at [547, 212] on div "Screens Screens" at bounding box center [581, 213] width 142 height 22
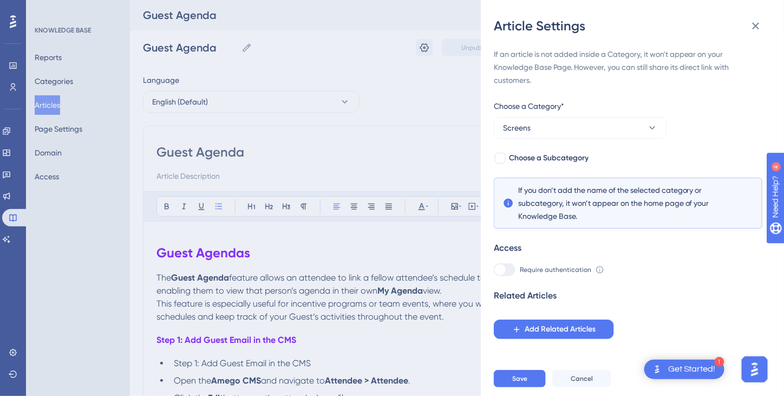
scroll to position [0, 0]
click at [502, 157] on div at bounding box center [500, 158] width 11 height 11
checkbox input "true"
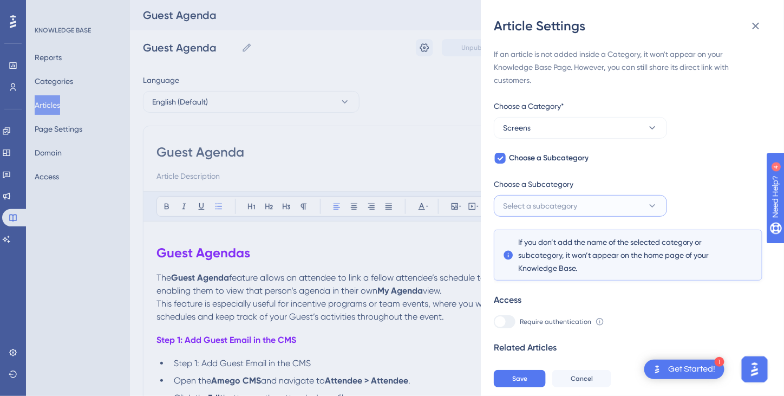
click at [651, 203] on icon at bounding box center [652, 205] width 11 height 11
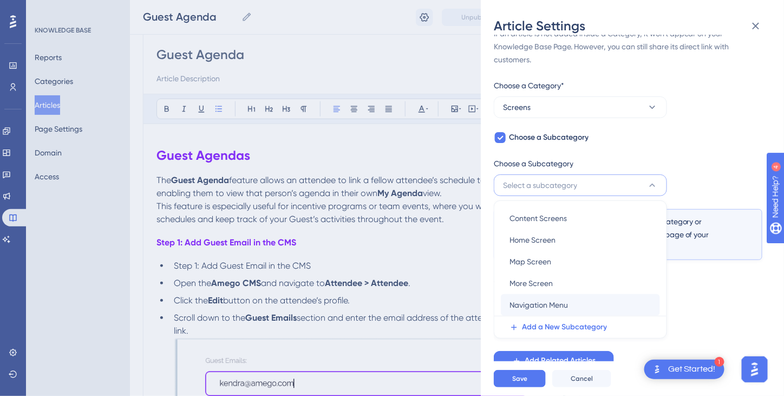
scroll to position [108, 0]
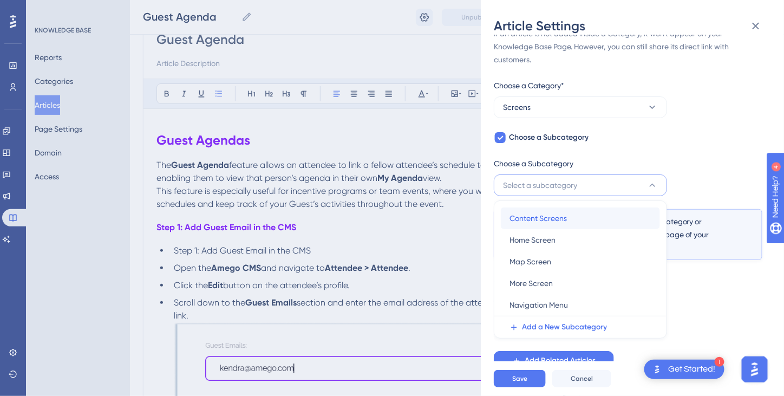
click at [602, 217] on div "Content Screens Content Screens" at bounding box center [581, 218] width 142 height 22
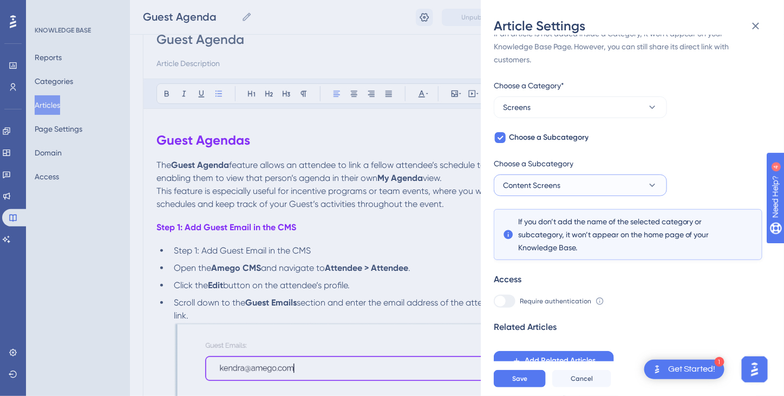
click at [630, 185] on button "Content Screens" at bounding box center [580, 185] width 173 height 22
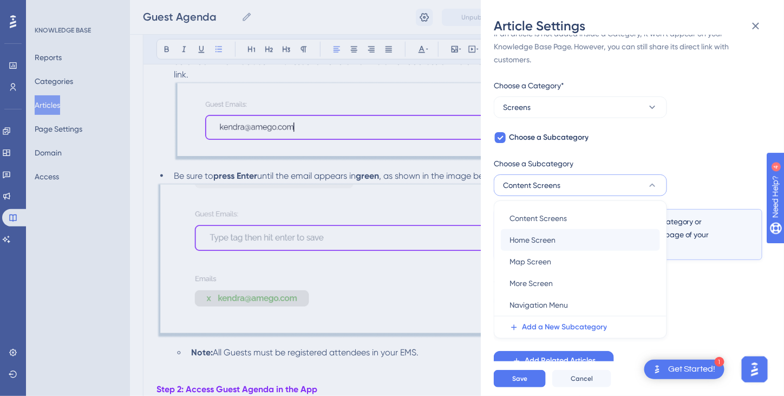
scroll to position [350, 0]
click at [653, 108] on icon at bounding box center [653, 107] width 6 height 3
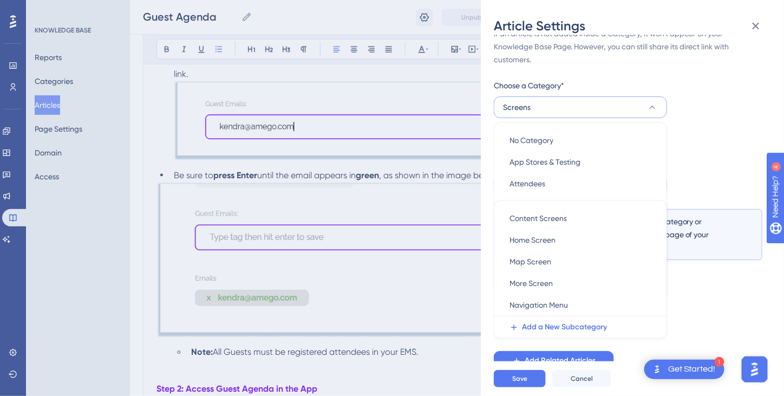
scroll to position [28, 0]
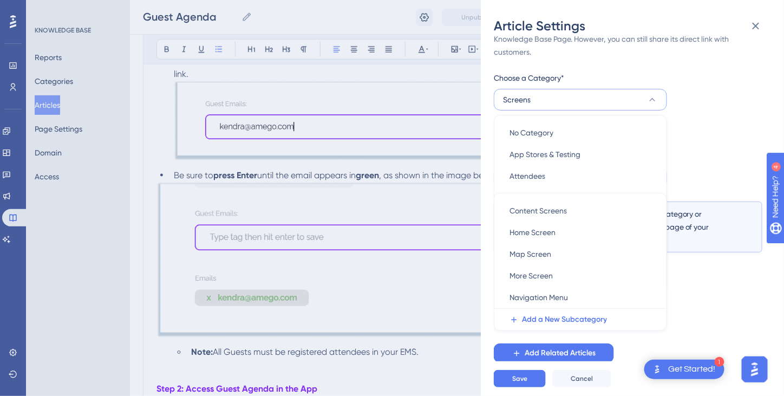
click at [535, 102] on button "Screens" at bounding box center [580, 100] width 173 height 22
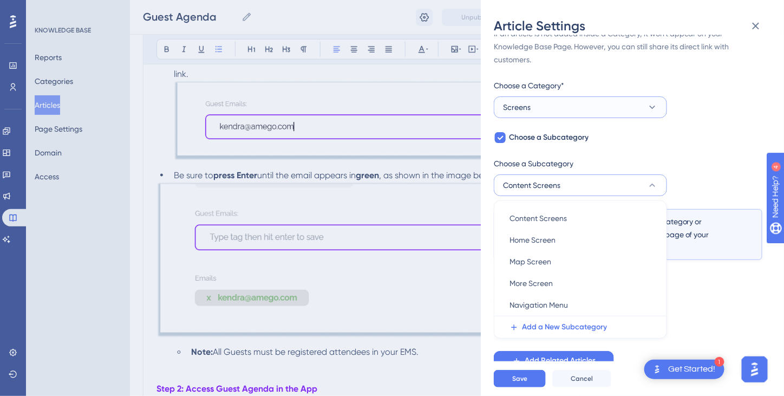
click at [535, 103] on button "Screens" at bounding box center [580, 107] width 173 height 22
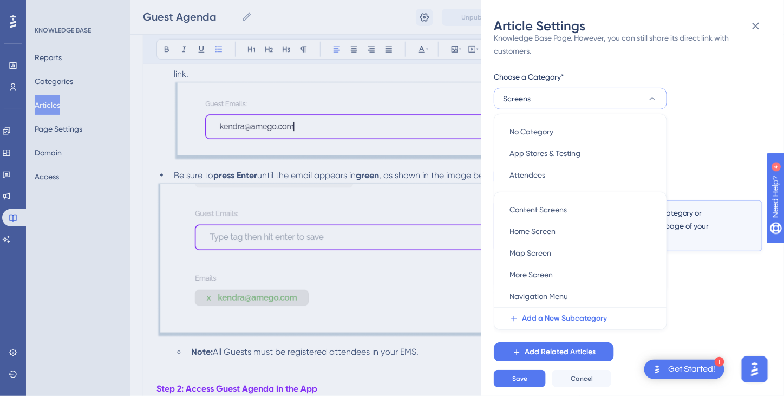
click at [711, 168] on div "If an article is not added inside a Category, it won't appear on your Knowledge…" at bounding box center [628, 189] width 269 height 343
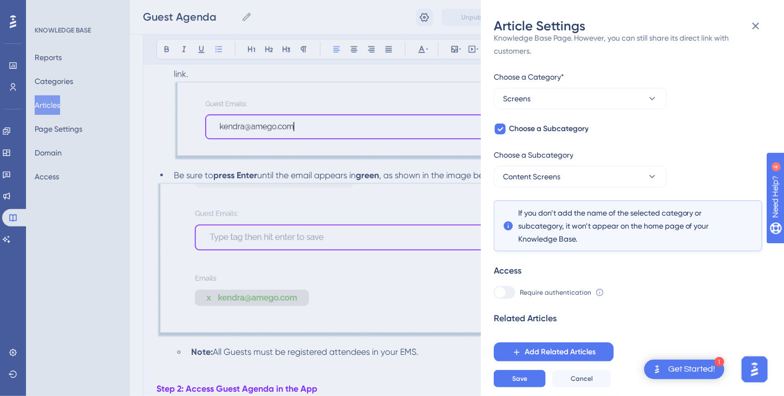
scroll to position [21, 0]
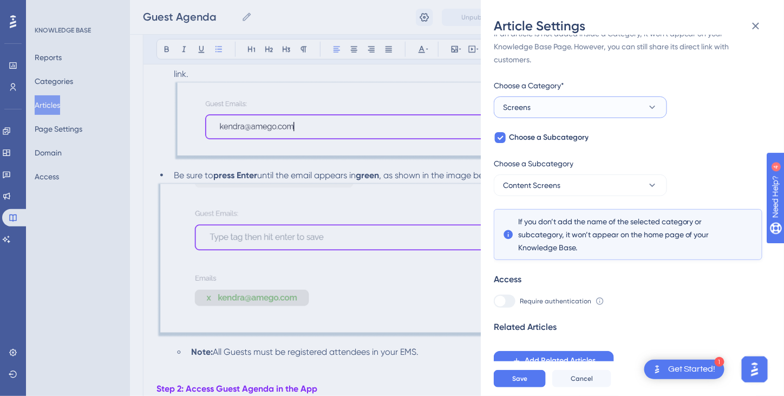
click at [654, 107] on icon at bounding box center [652, 107] width 11 height 11
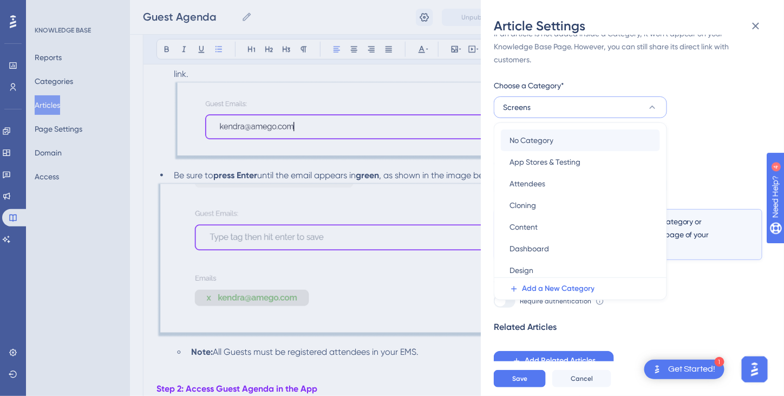
scroll to position [29, 0]
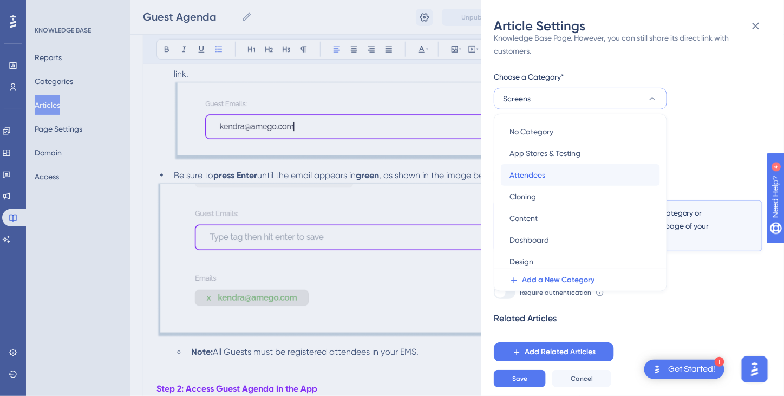
click at [553, 175] on div "Attendees Attendees" at bounding box center [581, 175] width 142 height 22
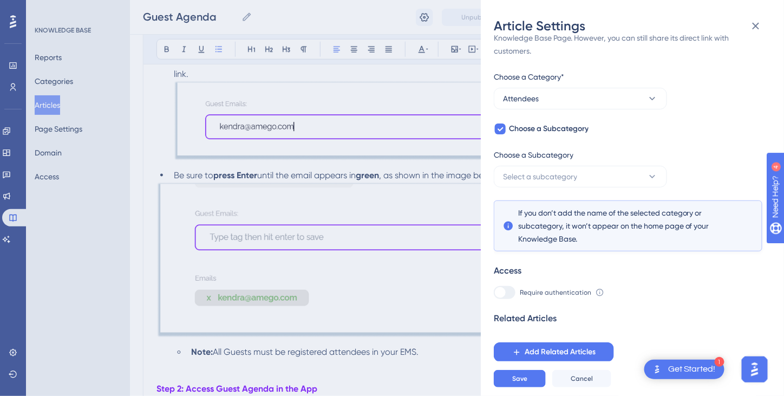
scroll to position [21, 0]
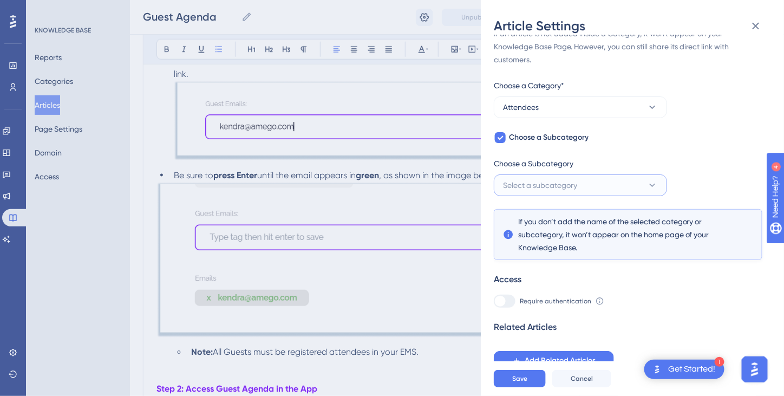
click at [556, 184] on span "Select a subcategory" at bounding box center [540, 185] width 74 height 13
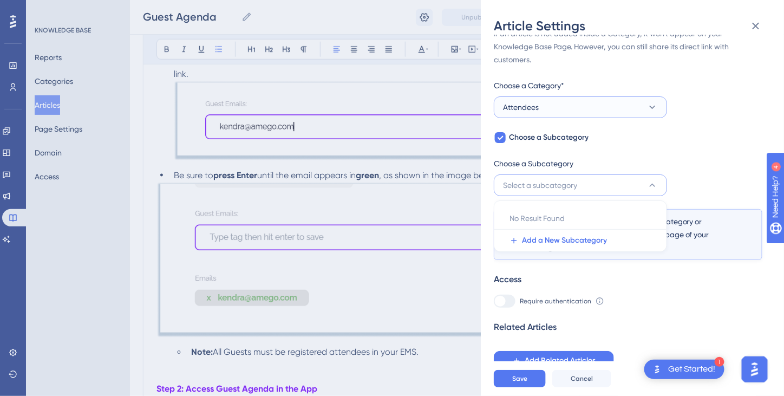
click at [654, 106] on icon at bounding box center [652, 107] width 11 height 11
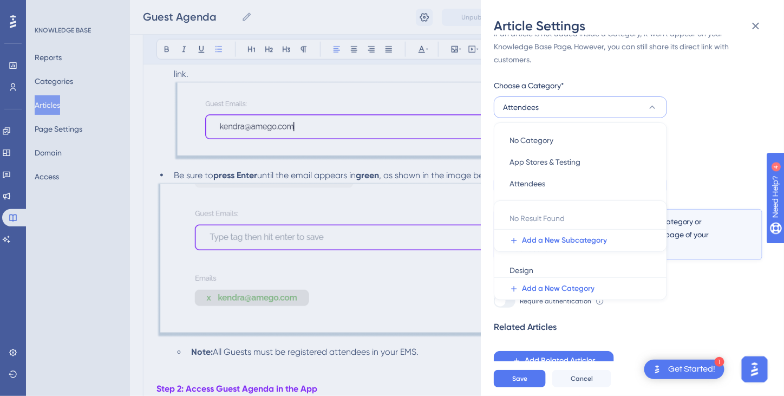
scroll to position [28, 0]
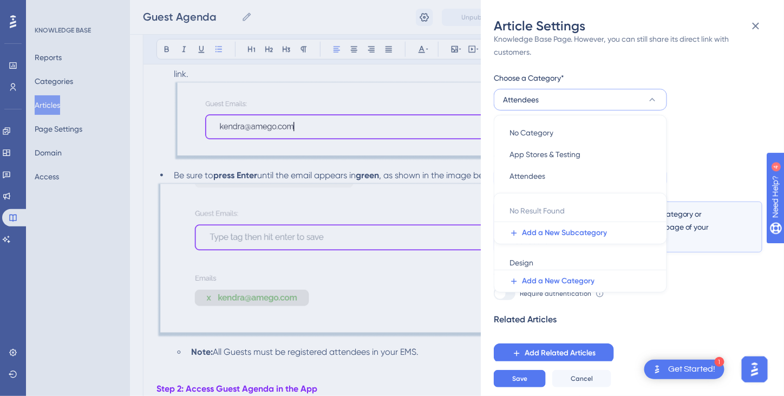
click at [685, 123] on div "If an article is not added inside a Category, it won't appear on your Knowledge…" at bounding box center [628, 191] width 269 height 343
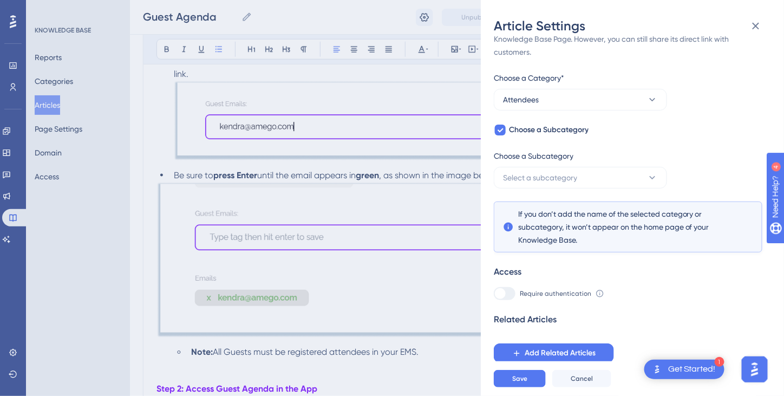
scroll to position [21, 0]
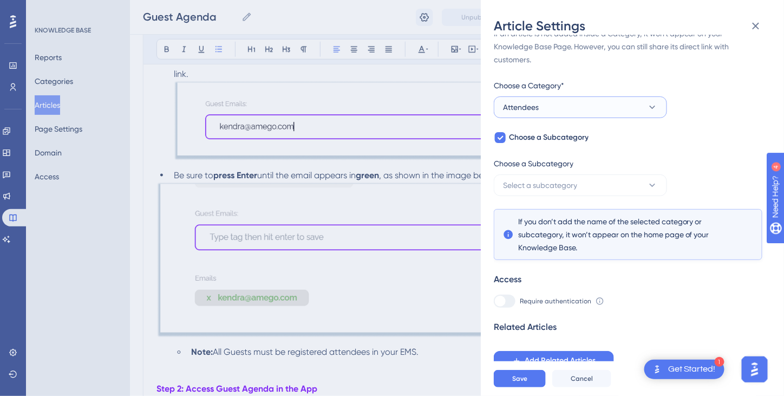
click at [651, 109] on icon at bounding box center [652, 107] width 11 height 11
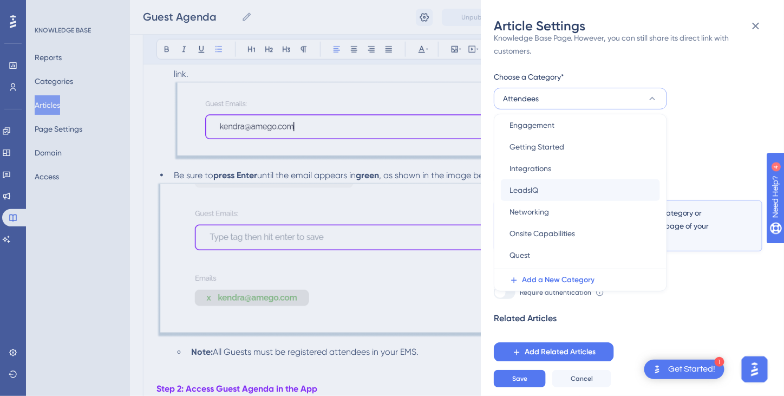
scroll to position [198, 0]
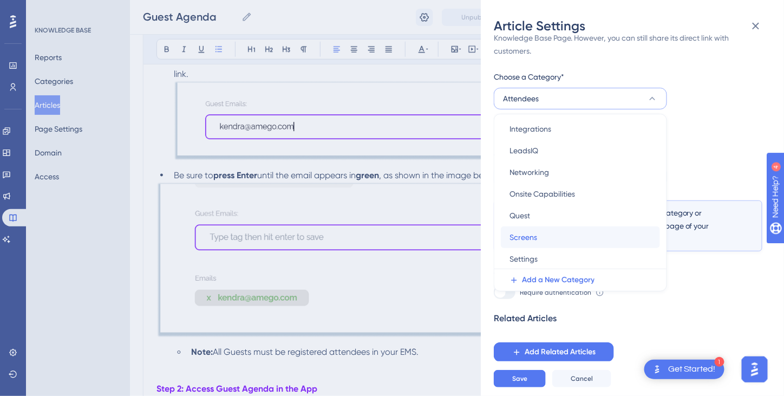
click at [537, 237] on div "Screens Screens" at bounding box center [581, 237] width 142 height 22
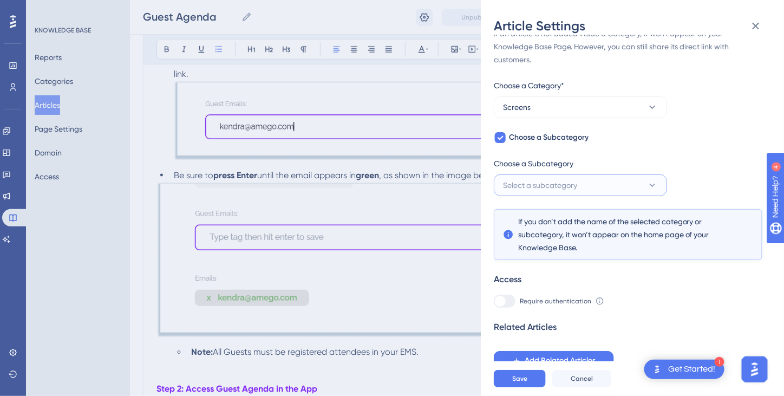
click at [588, 186] on button "Select a subcategory" at bounding box center [580, 185] width 173 height 22
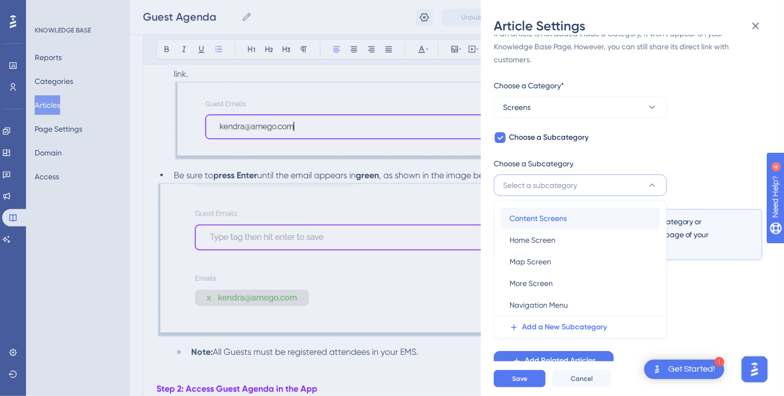
click at [557, 217] on span "Content Screens" at bounding box center [538, 218] width 57 height 13
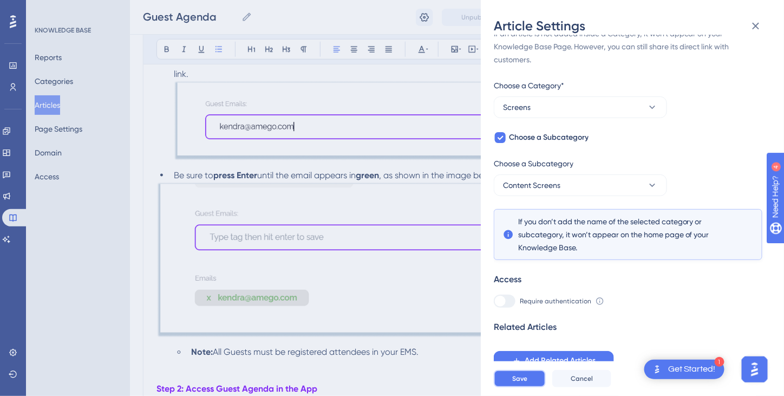
click at [528, 387] on button "Save" at bounding box center [520, 378] width 52 height 17
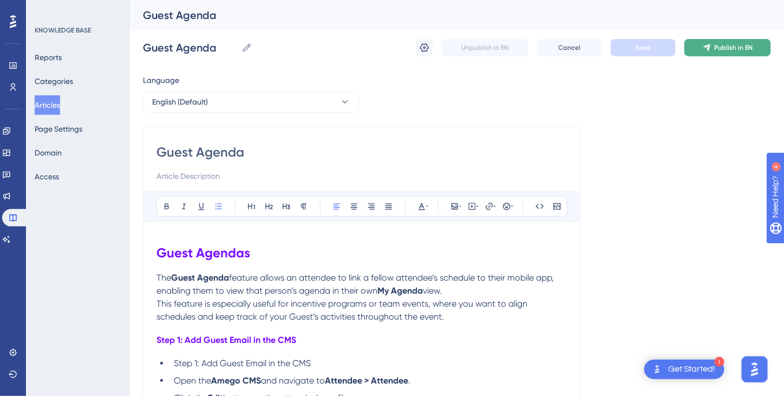
click at [718, 49] on span "Publish in EN" at bounding box center [734, 47] width 38 height 9
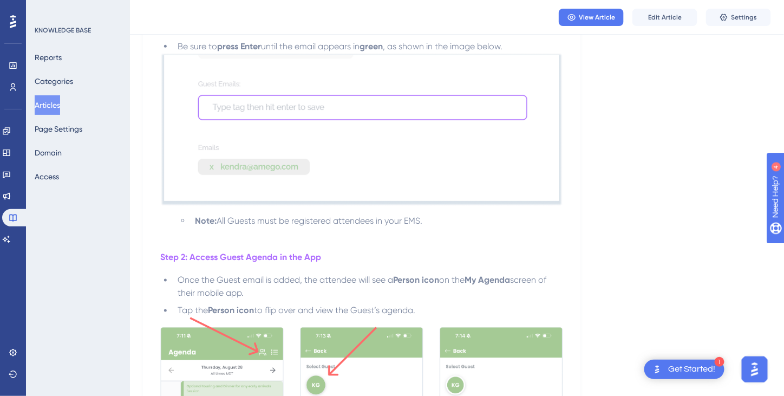
scroll to position [650, 0]
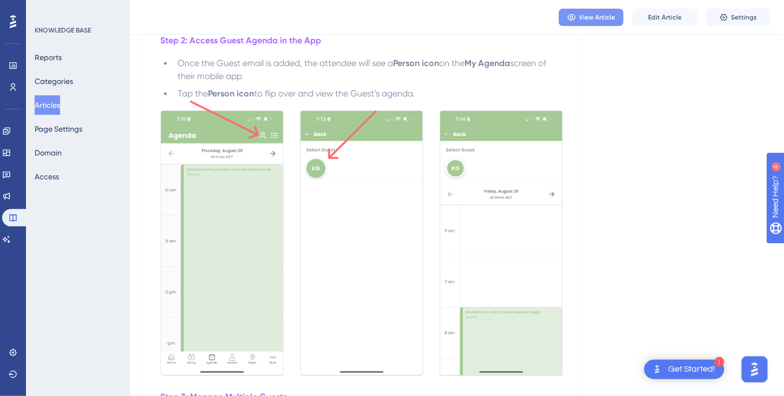
click at [603, 19] on span "View Article" at bounding box center [598, 17] width 36 height 9
